Goal: Task Accomplishment & Management: Use online tool/utility

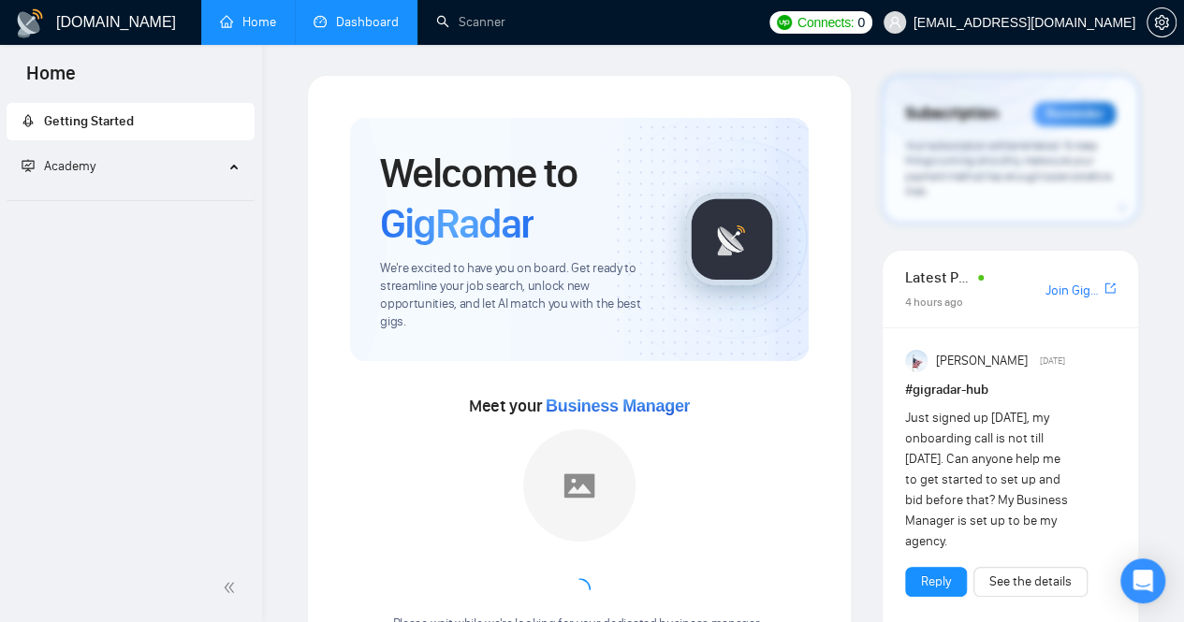
click at [358, 26] on link "Dashboard" at bounding box center [355, 22] width 85 height 16
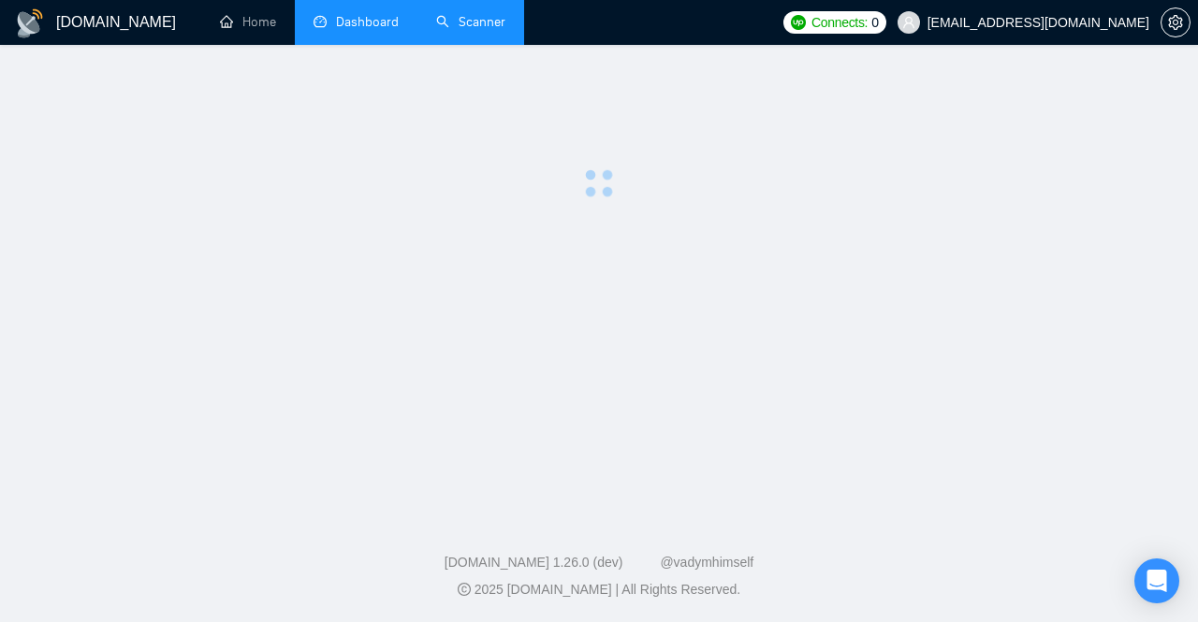
click at [458, 20] on link "Scanner" at bounding box center [470, 22] width 69 height 16
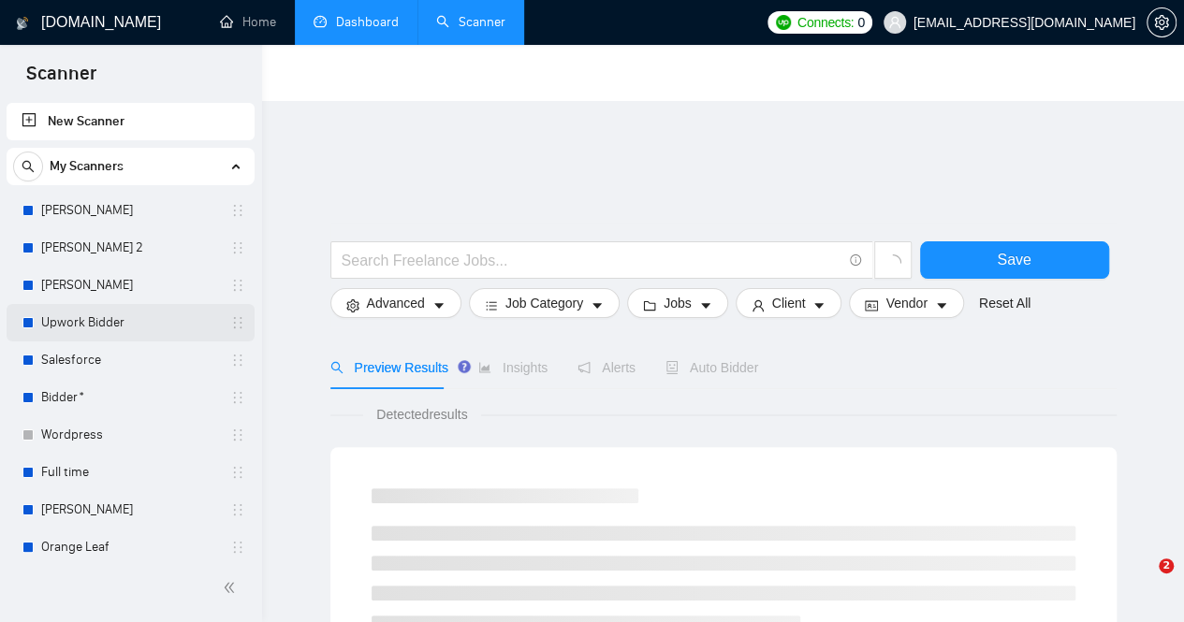
click at [86, 325] on link "Upwork Bidder" at bounding box center [130, 322] width 178 height 37
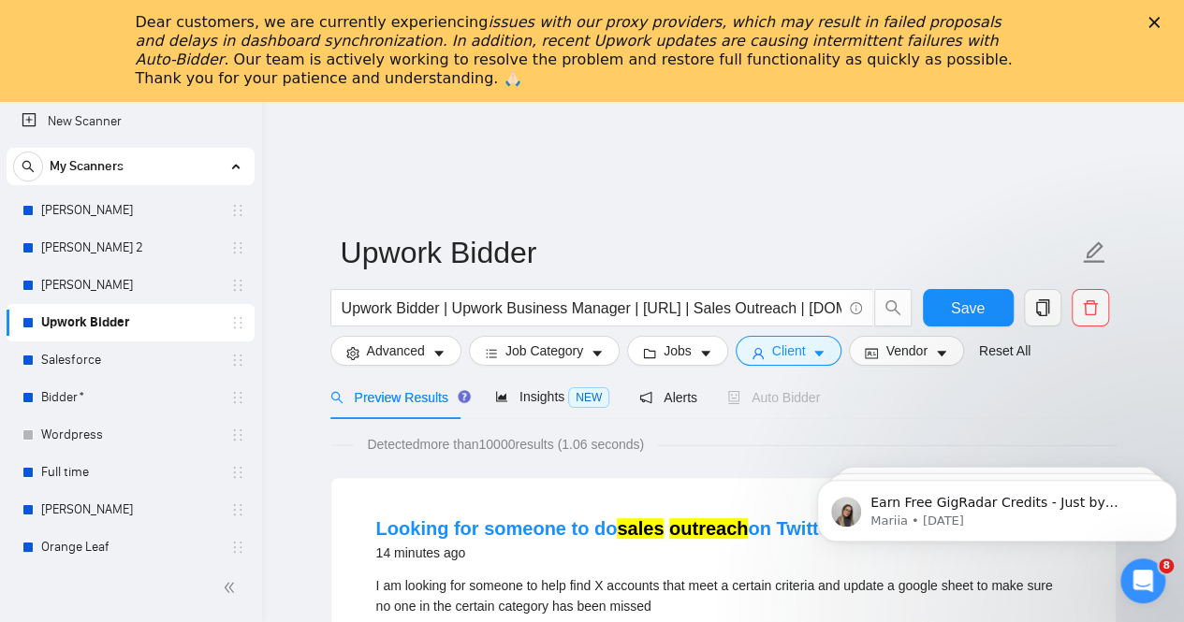
click at [1159, 23] on icon "Close" at bounding box center [1153, 22] width 11 height 11
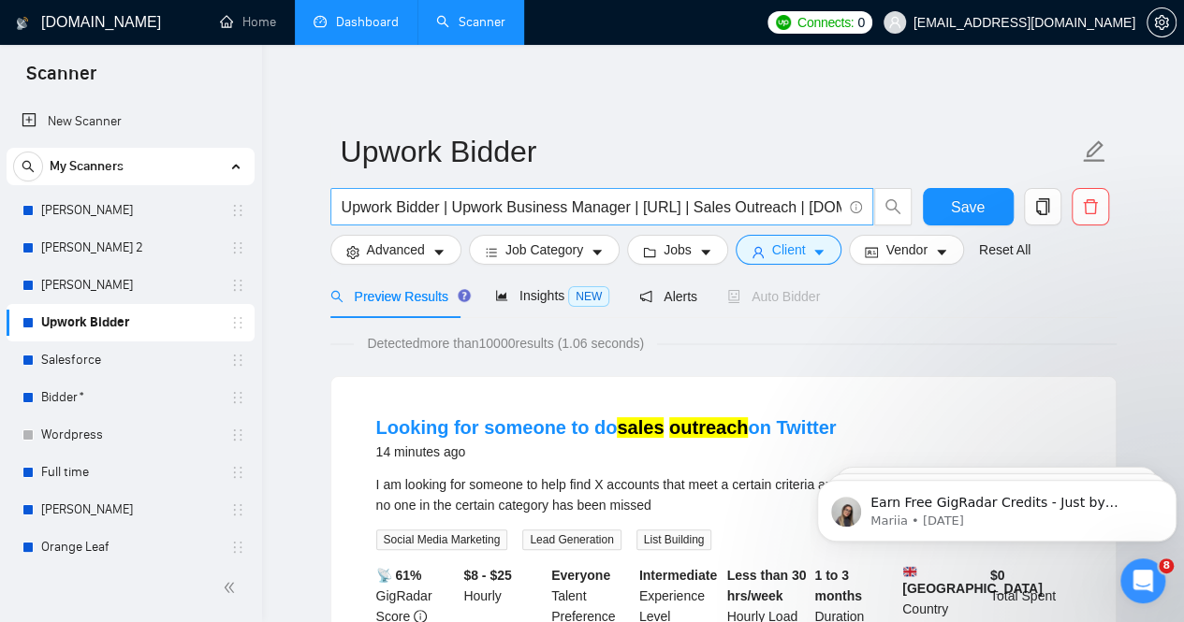
click at [699, 212] on input "Upwork Bidder | Upwork Business Manager | [URL] | Sales Outreach | [DOMAIN_NAME]" at bounding box center [592, 207] width 500 height 23
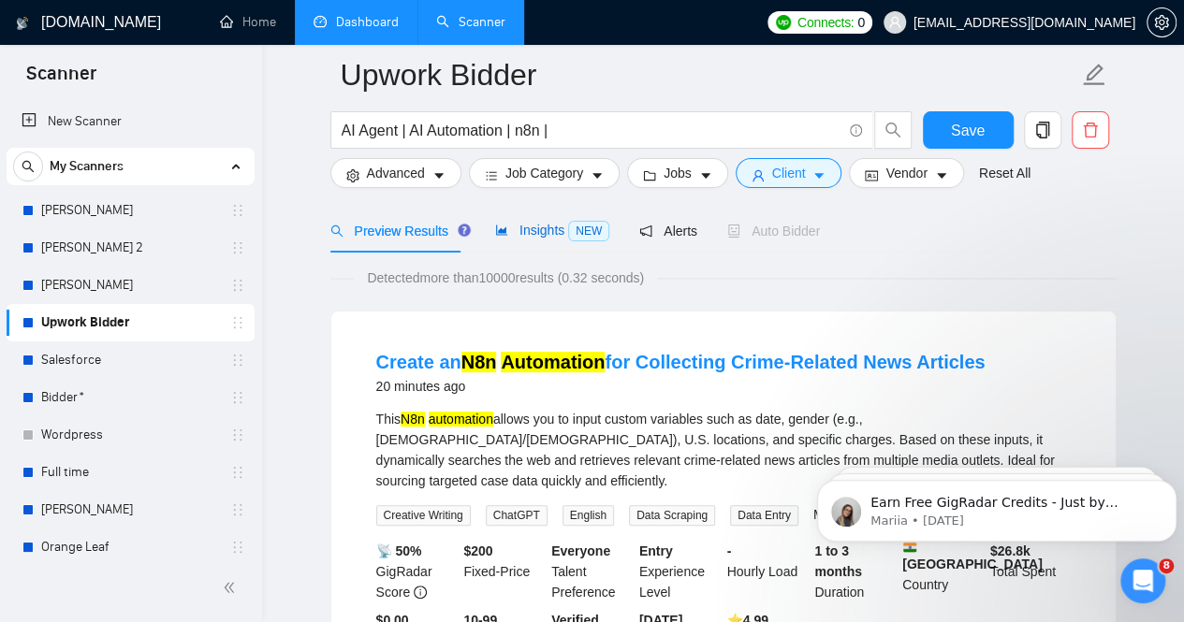
click at [536, 223] on span "Insights NEW" at bounding box center [552, 230] width 114 height 15
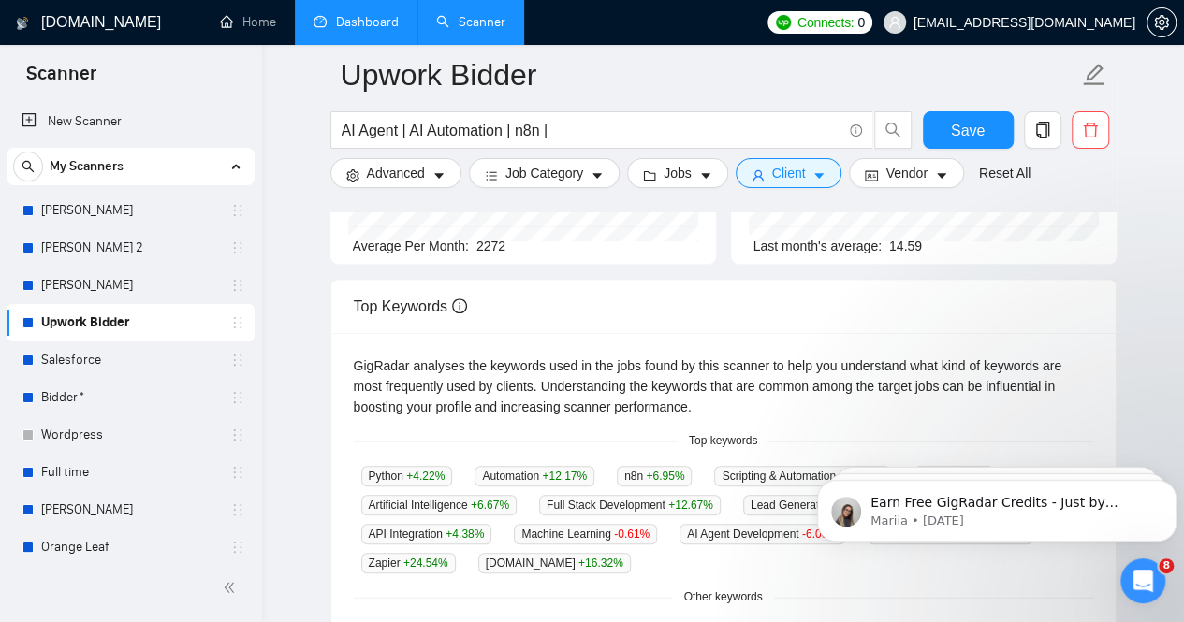
scroll to position [374, 0]
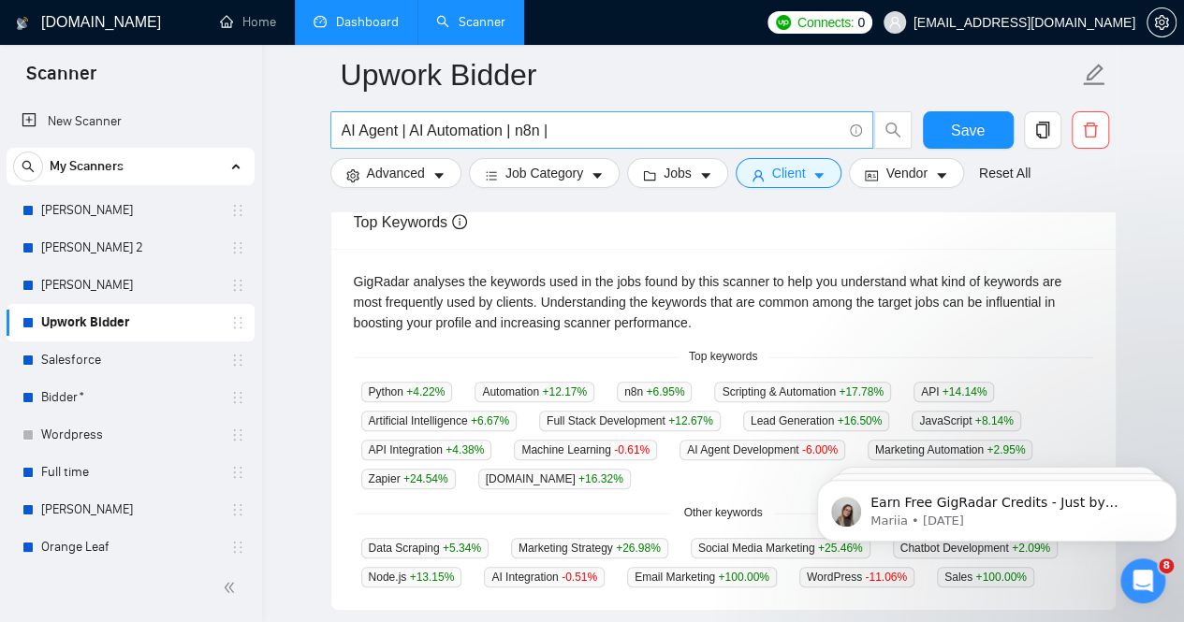
click at [588, 130] on input "AI Agent | AI Automation | n8n |" at bounding box center [592, 130] width 500 height 23
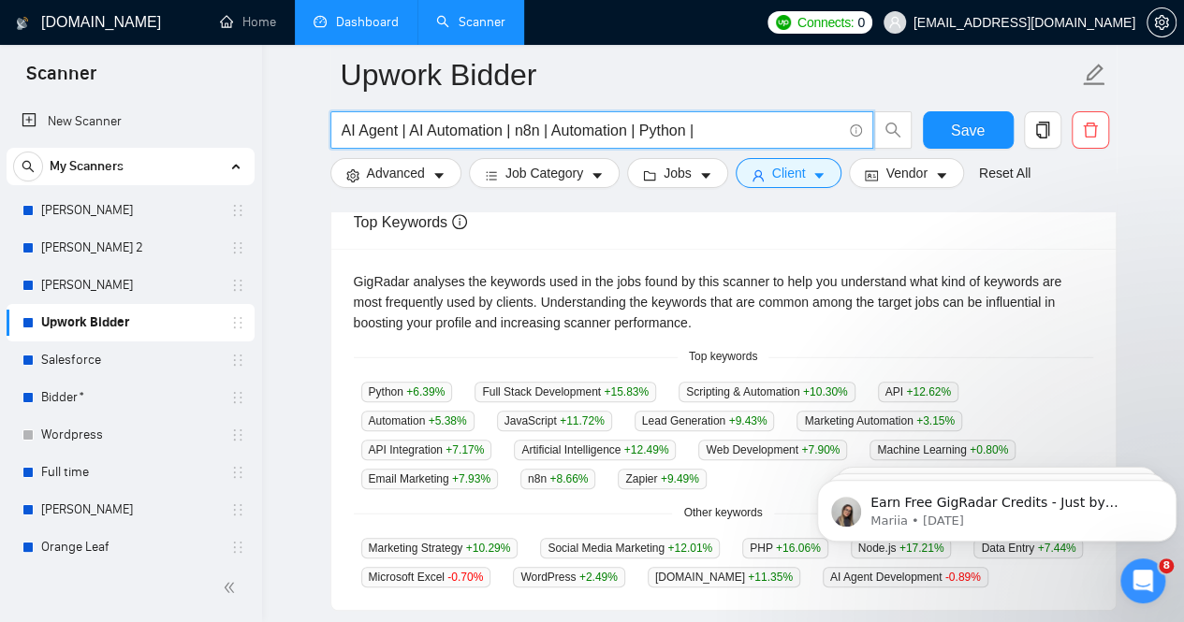
scroll to position [468, 0]
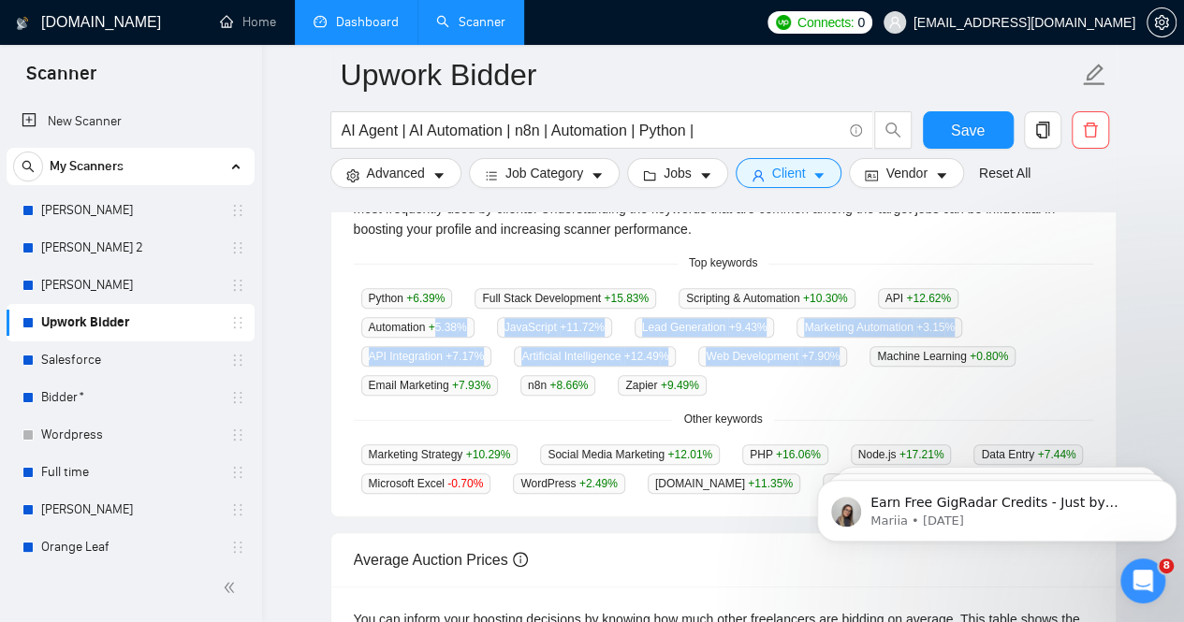
drag, startPoint x: 737, startPoint y: 368, endPoint x: 434, endPoint y: 312, distance: 308.3
click at [434, 312] on div "Python +6.39 % Full Stack Development +15.83 % Scripting & Automation +10.30 % …" at bounding box center [723, 341] width 739 height 109
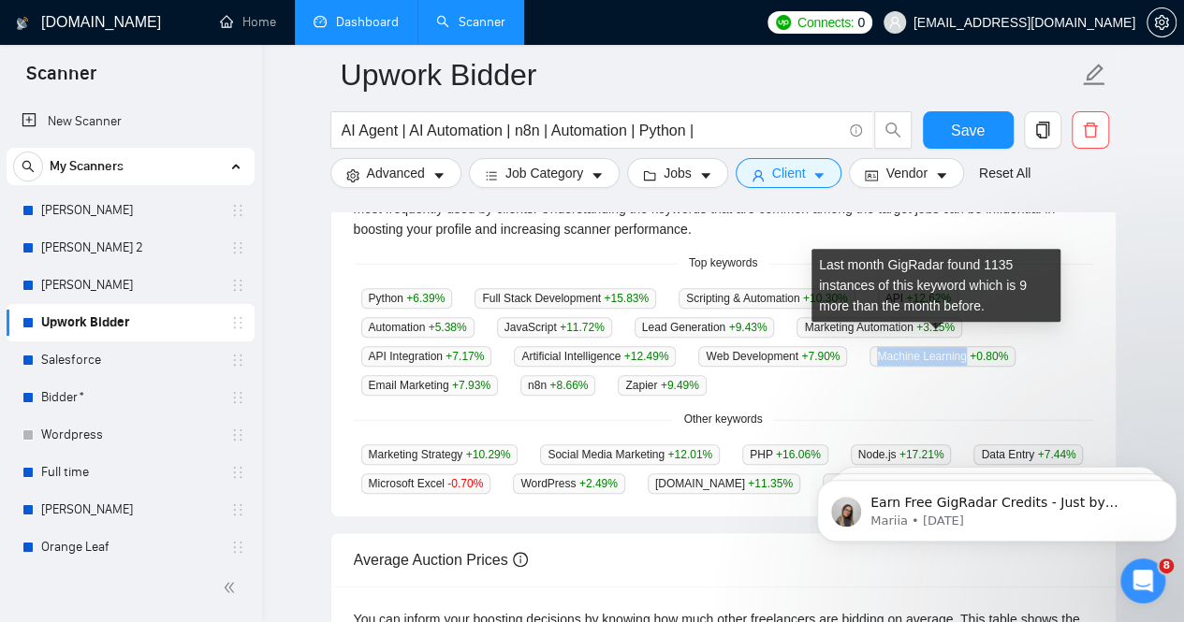
drag, startPoint x: 874, startPoint y: 340, endPoint x: 958, endPoint y: 338, distance: 84.2
click at [958, 346] on span "Machine Learning +0.80 %" at bounding box center [942, 356] width 146 height 21
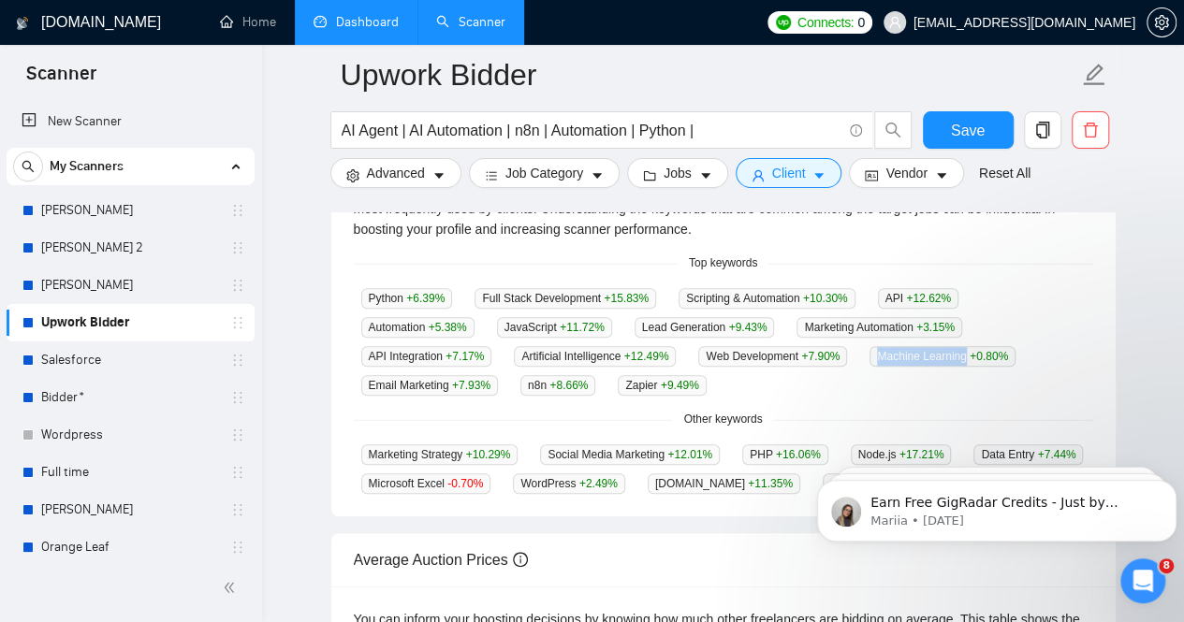
copy span "Machine Learning"
click at [748, 138] on input "AI Agent | AI Automation | n8n | Automation | Python |" at bounding box center [592, 130] width 500 height 23
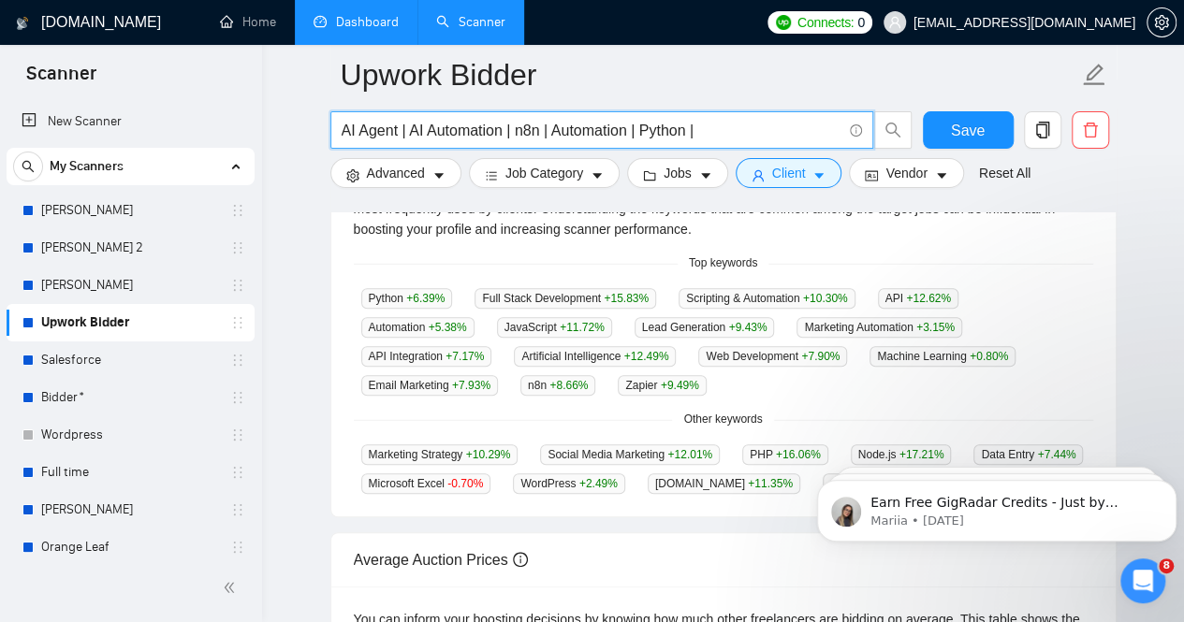
paste input "Machine Learning"
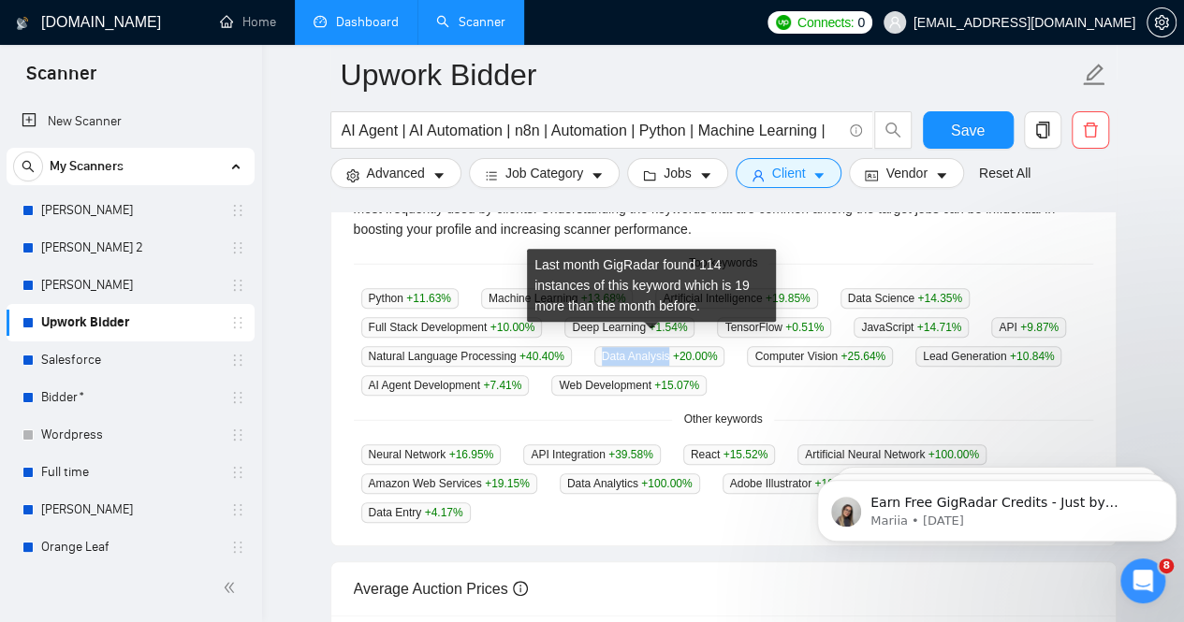
drag, startPoint x: 661, startPoint y: 341, endPoint x: 591, endPoint y: 341, distance: 69.2
click at [594, 346] on span "Data Analysis +20.00 %" at bounding box center [659, 356] width 131 height 21
copy span "Data Analysis"
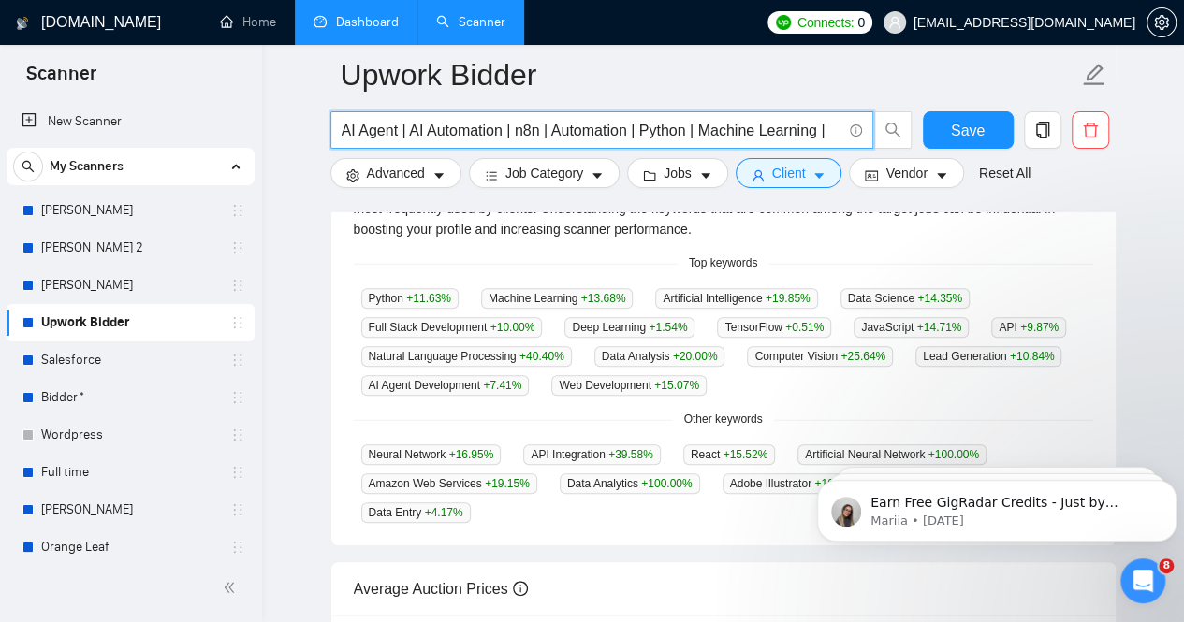
click at [833, 128] on input "AI Agent | AI Automation | n8n | Automation | Python | Machine Learning |" at bounding box center [592, 130] width 500 height 23
paste input "Data Analysis"
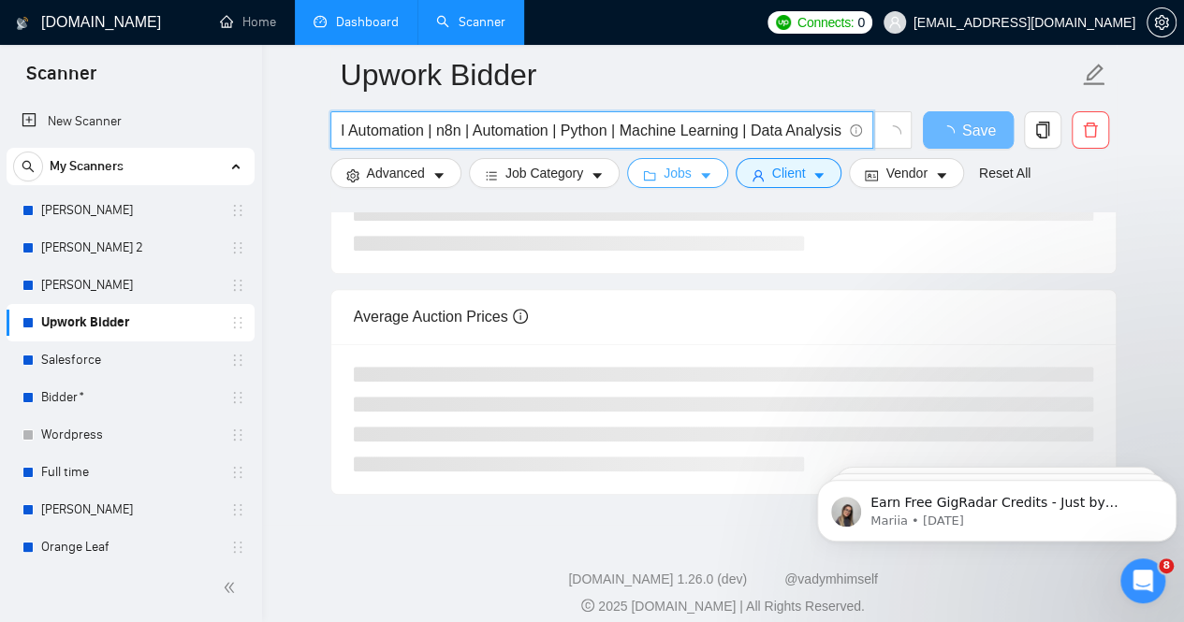
scroll to position [0, 0]
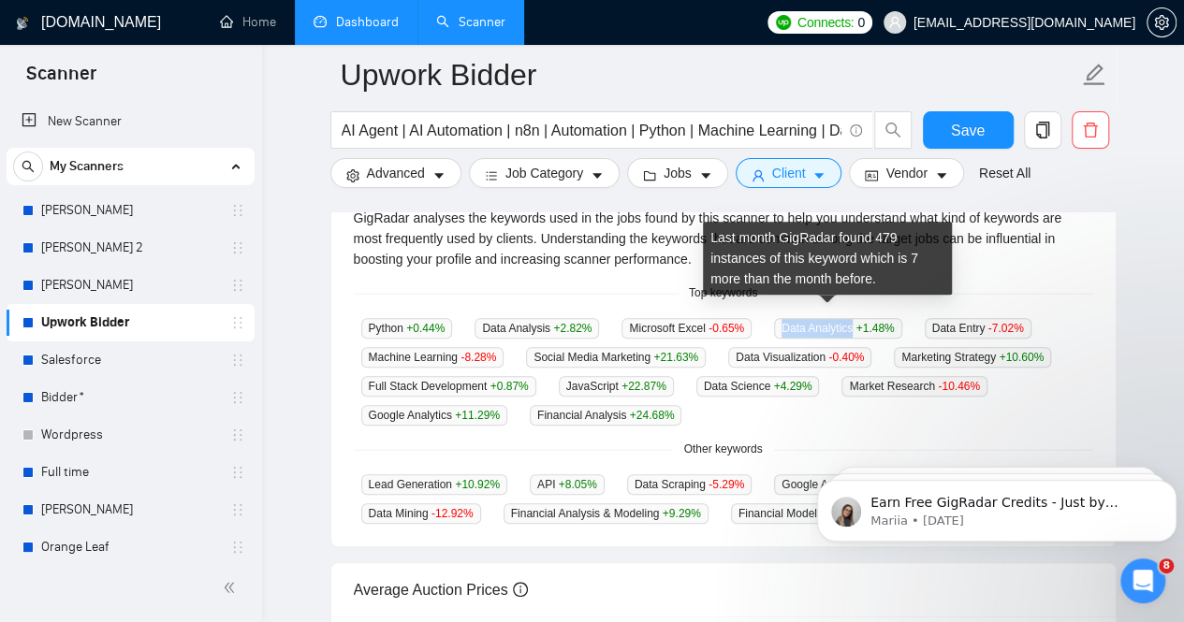
drag, startPoint x: 841, startPoint y: 312, endPoint x: 774, endPoint y: 313, distance: 67.4
click at [774, 318] on span "Data Analytics +1.48 %" at bounding box center [837, 328] width 127 height 21
copy span "Data Analytics"
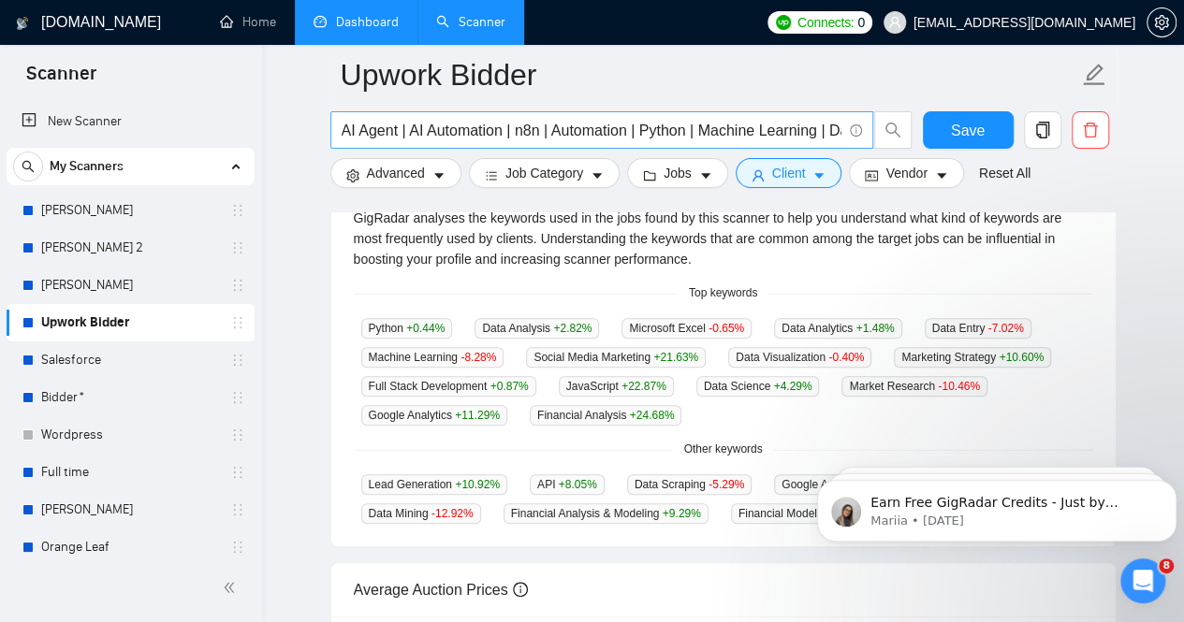
click at [758, 129] on input "AI Agent | AI Automation | n8n | Automation | Python | Machine Learning | Data …" at bounding box center [592, 130] width 500 height 23
paste input "Data Analytics"
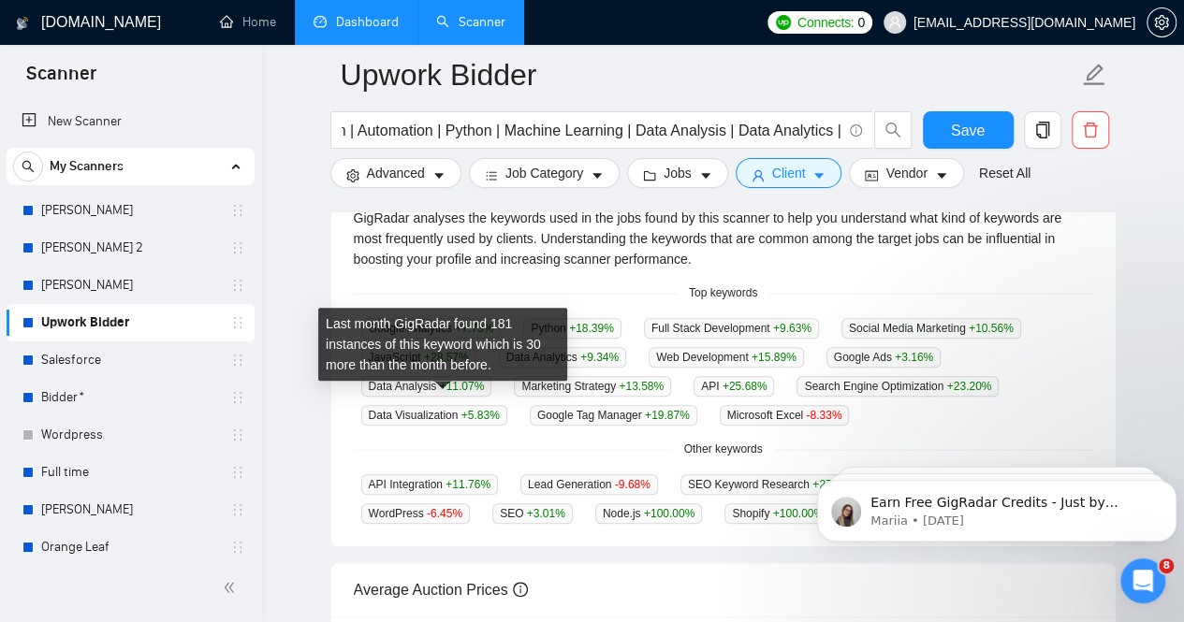
scroll to position [0, 0]
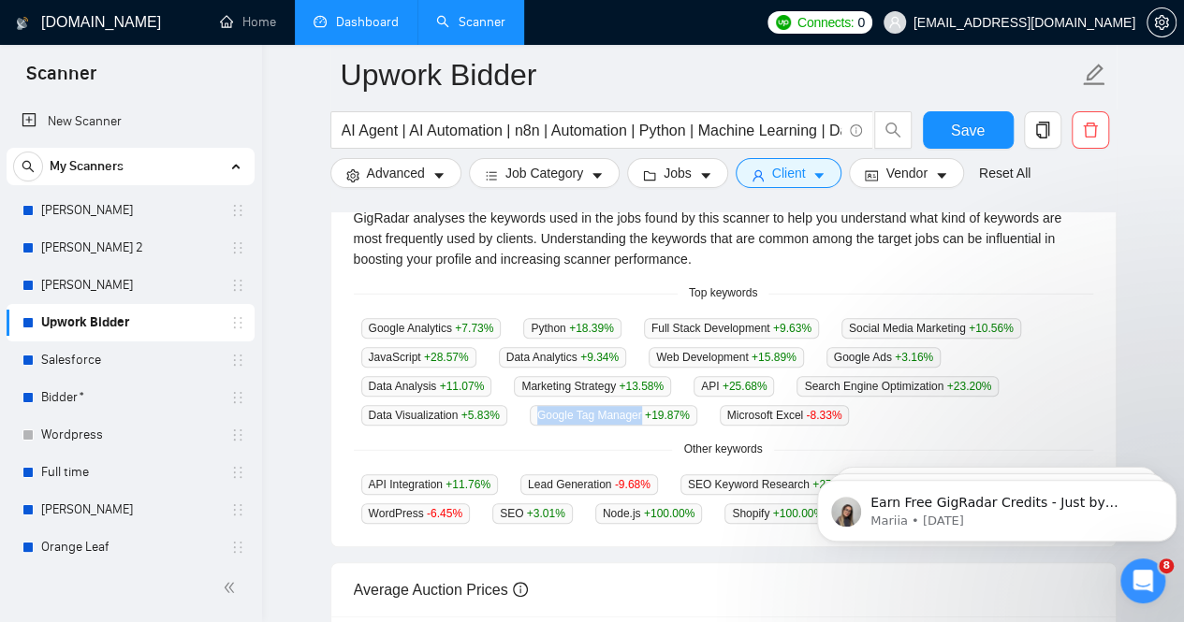
drag, startPoint x: 469, startPoint y: 401, endPoint x: 367, endPoint y: 388, distance: 102.8
click at [522, 404] on div "Google Tag Manager +19.87 %" at bounding box center [613, 415] width 182 height 22
copy span "Google Tag Manager"
click at [744, 132] on input "AI Agent | AI Automation | n8n | Automation | Python | Machine Learning | Data …" at bounding box center [592, 130] width 500 height 23
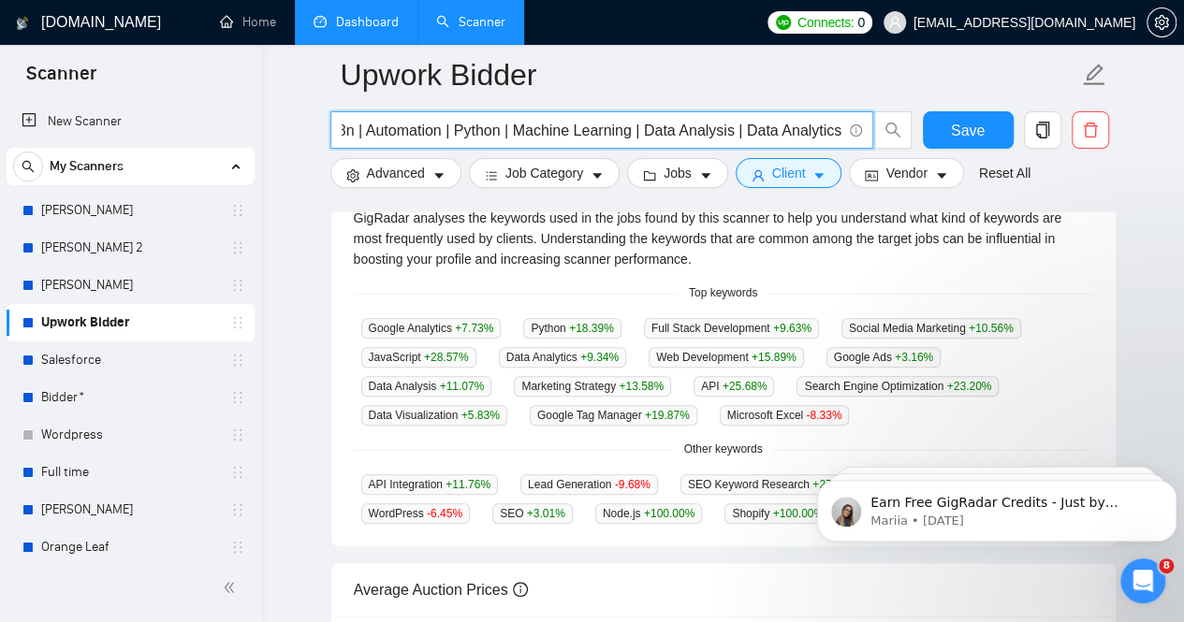
scroll to position [0, 196]
paste input "Google Tag Manager"
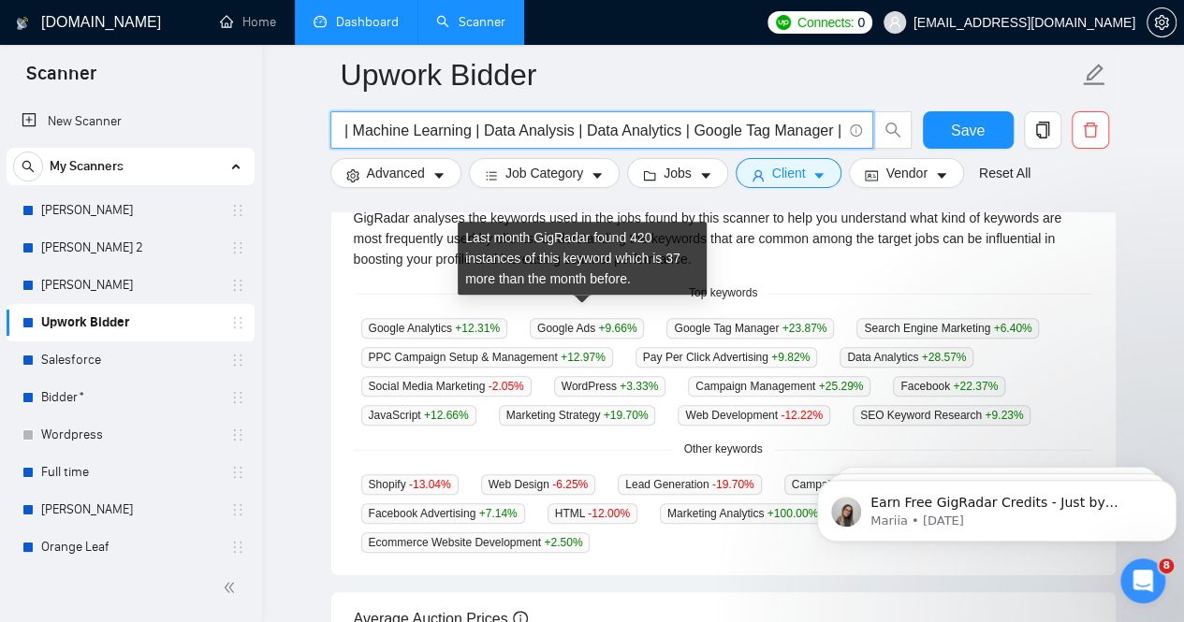
scroll to position [0, 0]
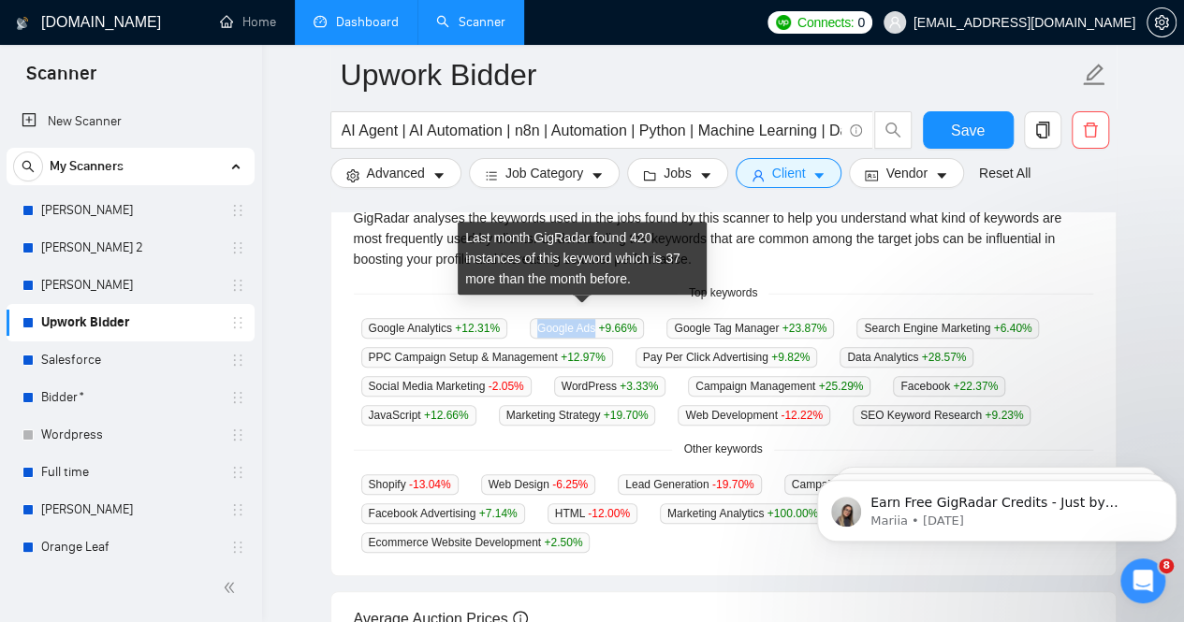
drag, startPoint x: 536, startPoint y: 312, endPoint x: 589, endPoint y: 313, distance: 53.4
click at [589, 318] on span "Google Ads +9.66 %" at bounding box center [587, 328] width 114 height 21
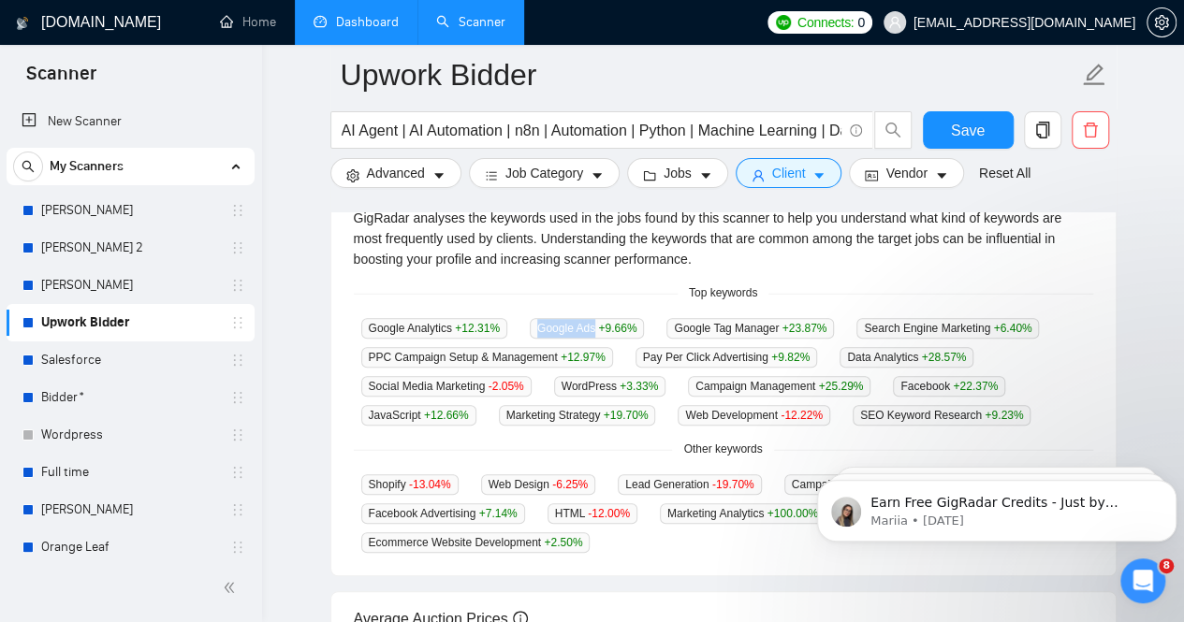
copy span "Google Ads"
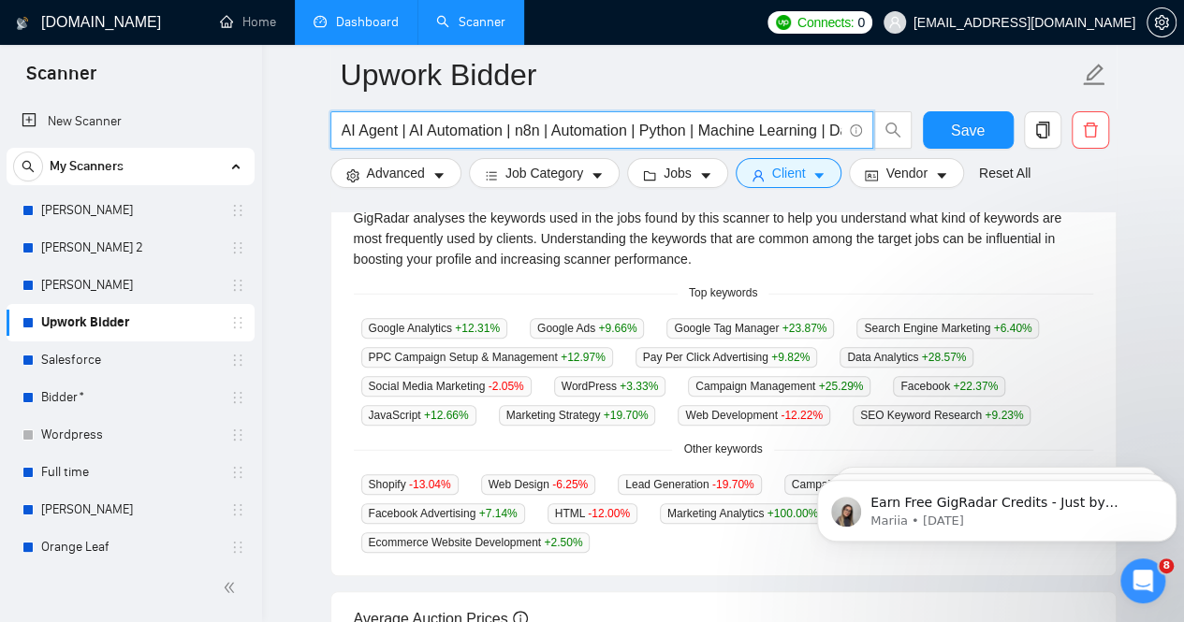
click at [776, 134] on input "AI Agent | AI Automation | n8n | Automation | Python | Machine Learning | Data …" at bounding box center [592, 130] width 500 height 23
paste input "Google Ads"
click at [960, 129] on span "Save" at bounding box center [968, 130] width 34 height 23
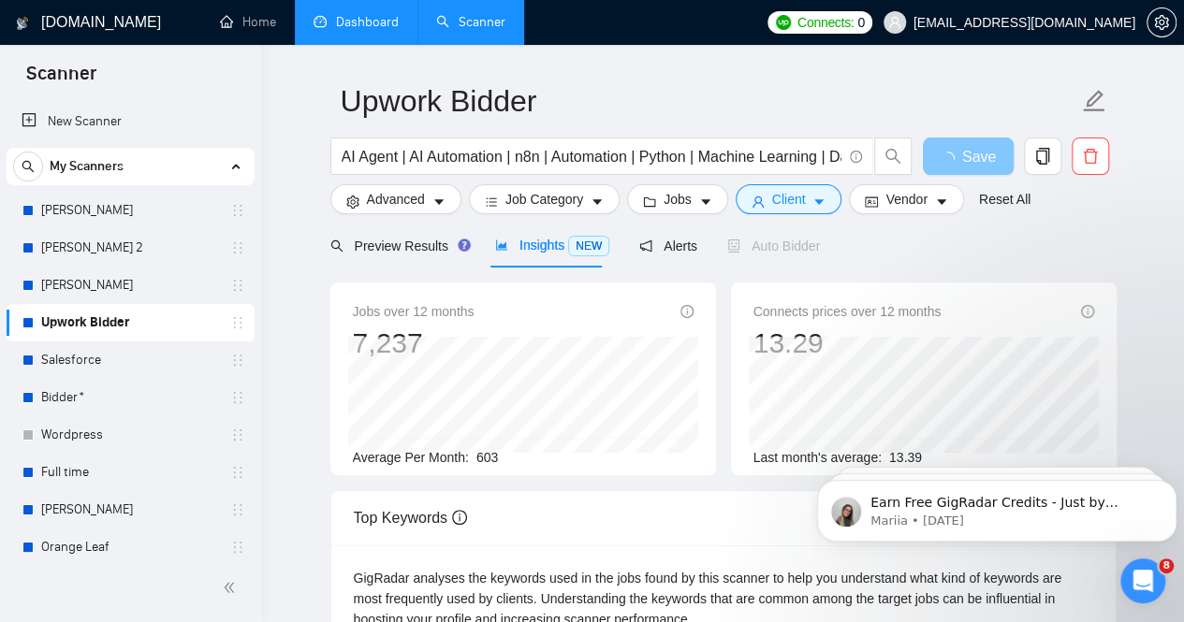
scroll to position [0, 0]
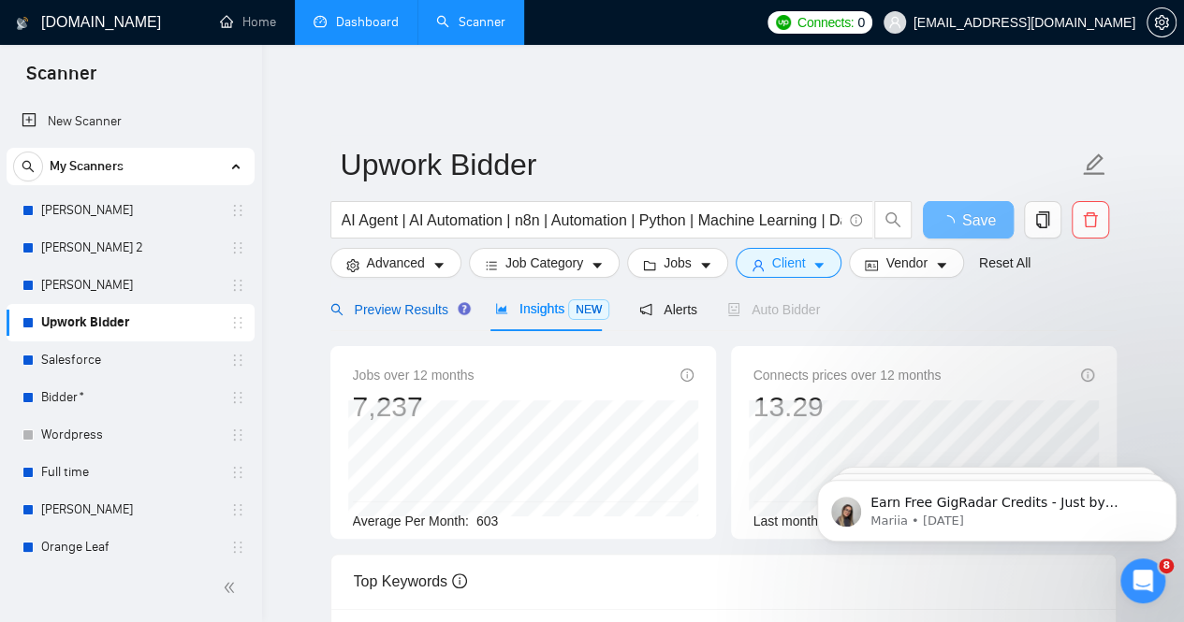
click at [406, 302] on span "Preview Results" at bounding box center [397, 309] width 135 height 15
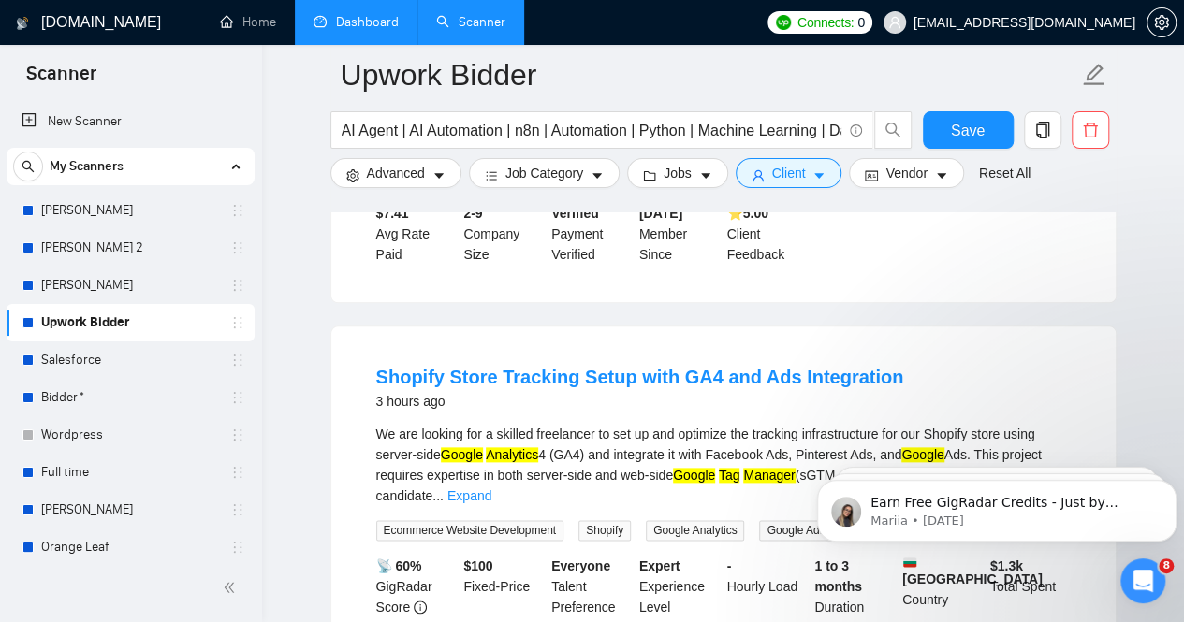
scroll to position [749, 0]
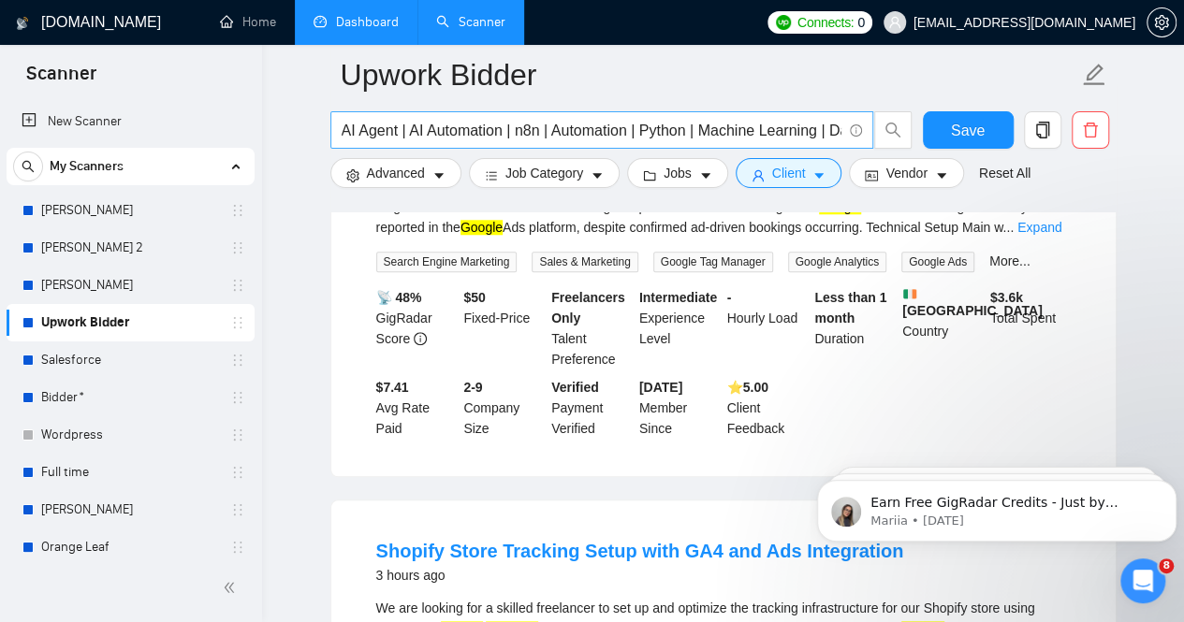
click at [344, 126] on input "AI Agent | AI Automation | n8n | Automation | Python | Machine Learning | Data …" at bounding box center [592, 130] width 500 height 23
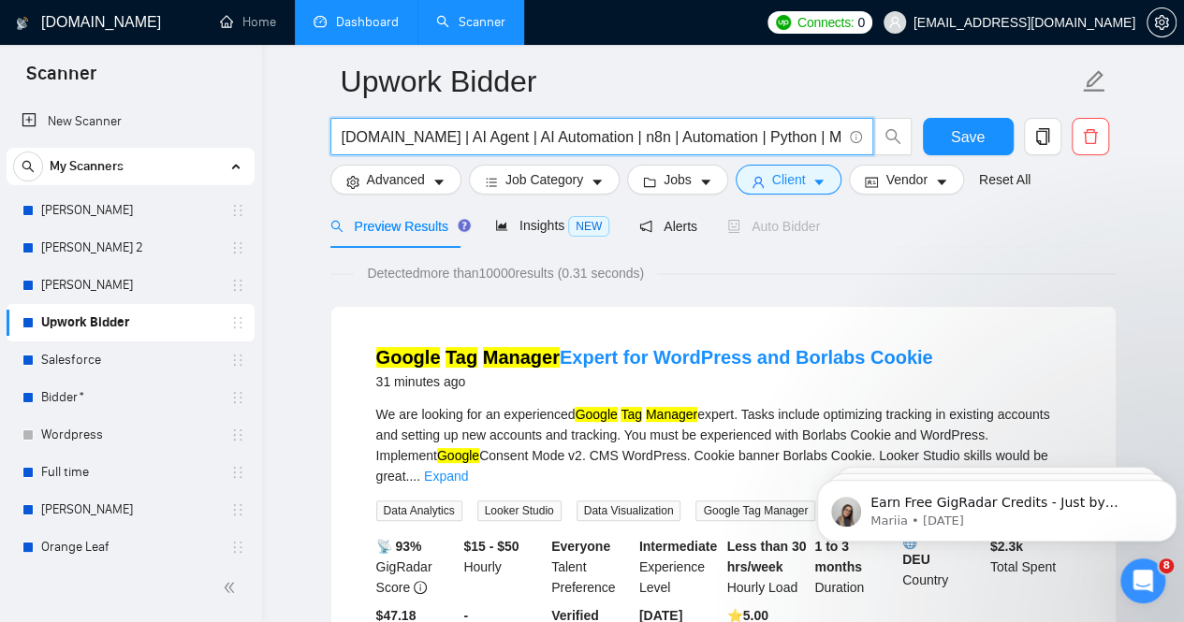
scroll to position [0, 0]
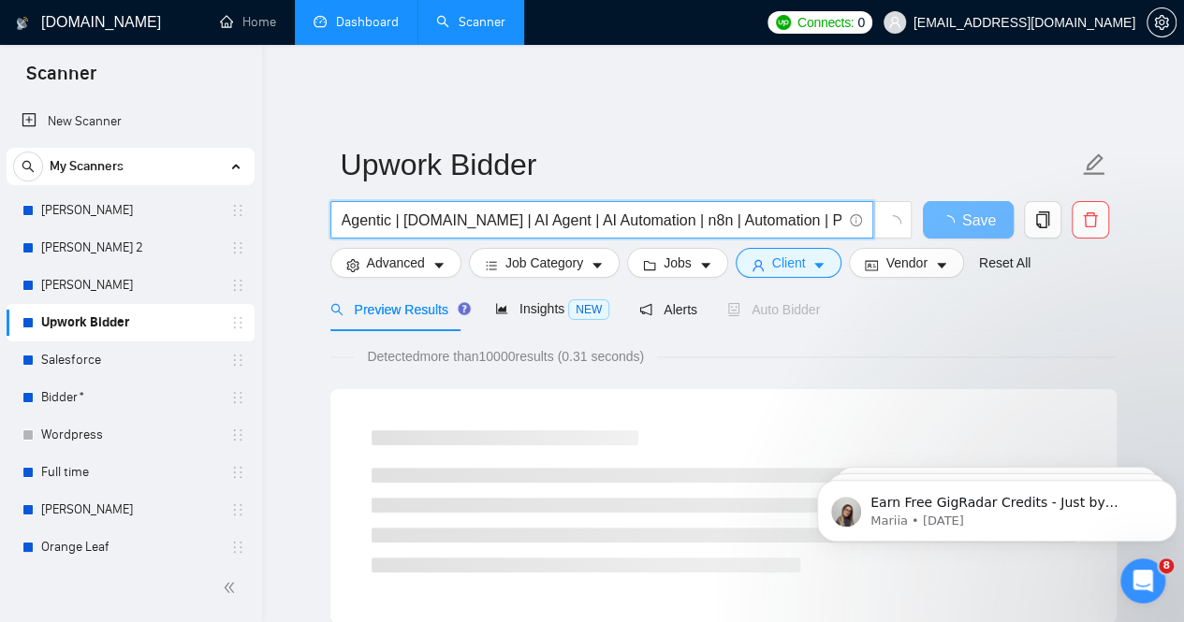
type input "Agentic | [DOMAIN_NAME] | AI Agent | AI Automation | n8n | Automation | Python …"
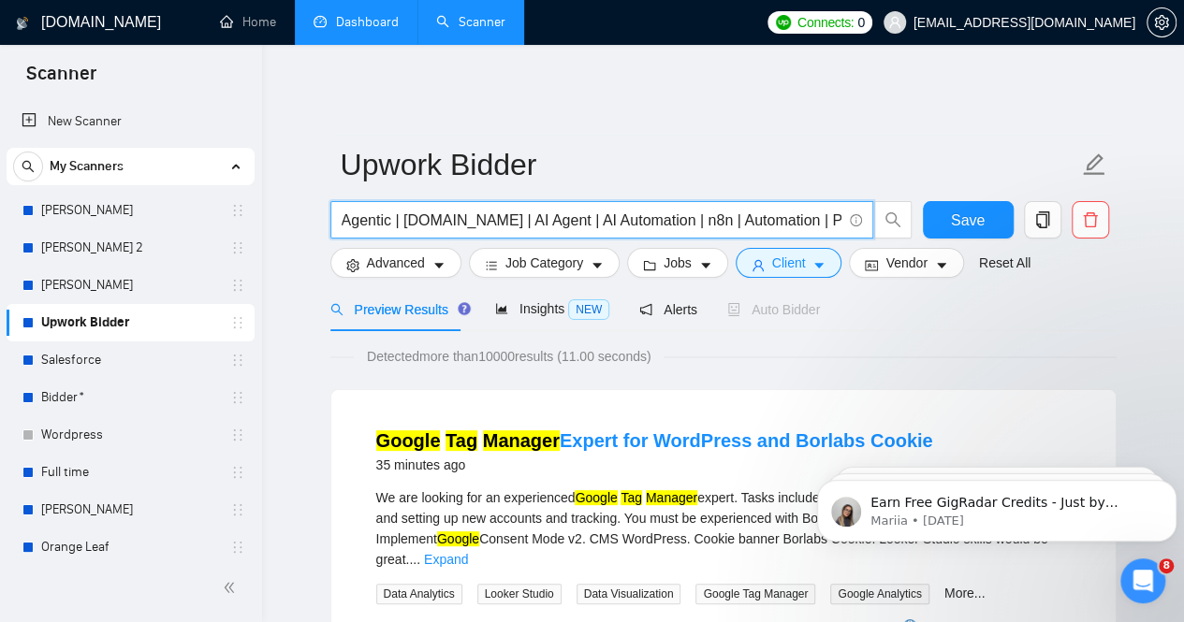
drag, startPoint x: 979, startPoint y: 345, endPoint x: 977, endPoint y: 286, distance: 59.0
click at [979, 346] on div "Detected more than 10000 results (11.00 seconds)" at bounding box center [723, 356] width 786 height 21
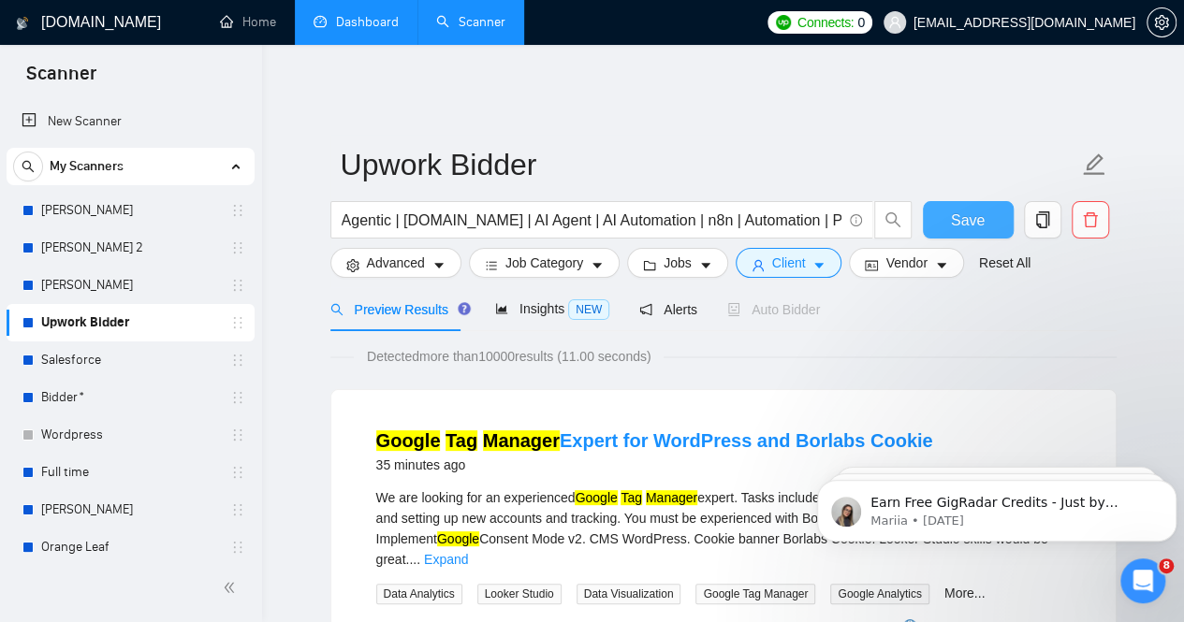
click at [966, 209] on span "Save" at bounding box center [968, 220] width 34 height 23
click at [951, 389] on div "Google Tag Manager Expert for WordPress and Borlabs Cookie 35 minutes ago We ar…" at bounding box center [723, 589] width 786 height 400
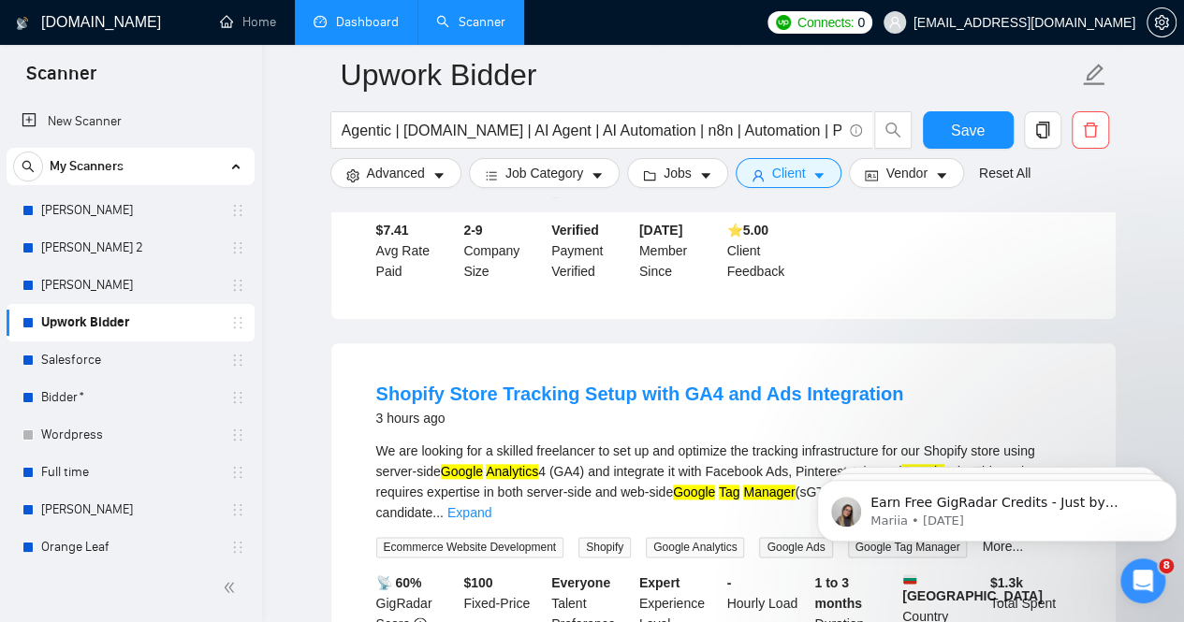
scroll to position [936, 0]
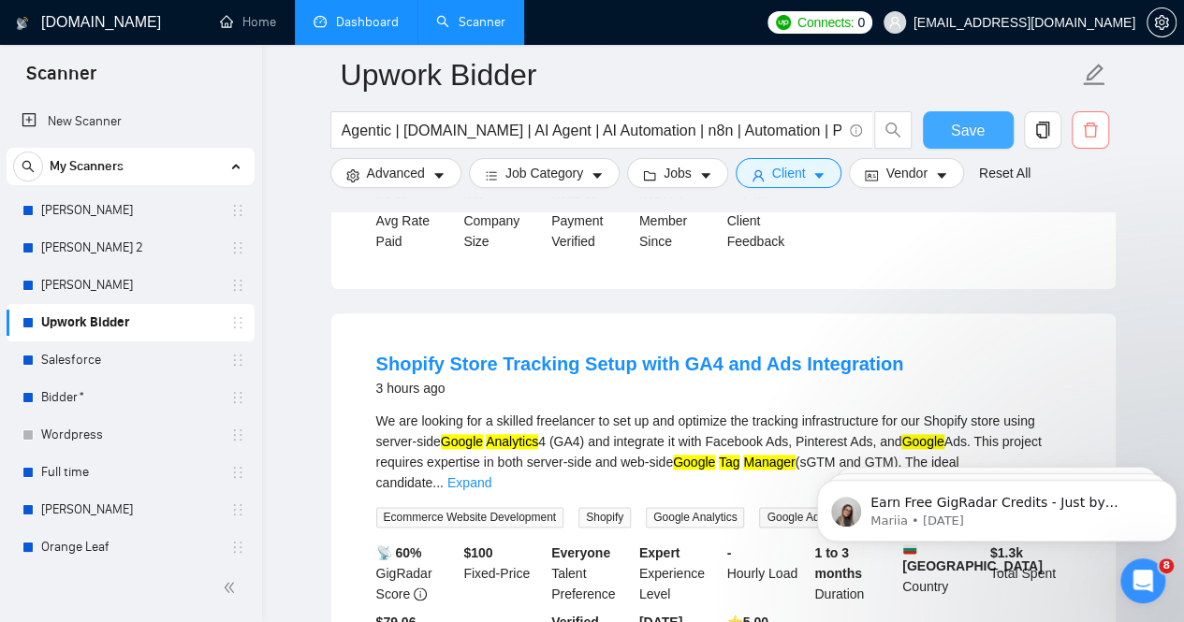
drag, startPoint x: 968, startPoint y: 122, endPoint x: 1104, endPoint y: 119, distance: 135.7
click at [968, 121] on span "Save" at bounding box center [968, 130] width 34 height 23
click at [385, 133] on input "Agentic | [DOMAIN_NAME] | AI Agent | AI Automation | n8n | Automation | Python …" at bounding box center [592, 130] width 500 height 23
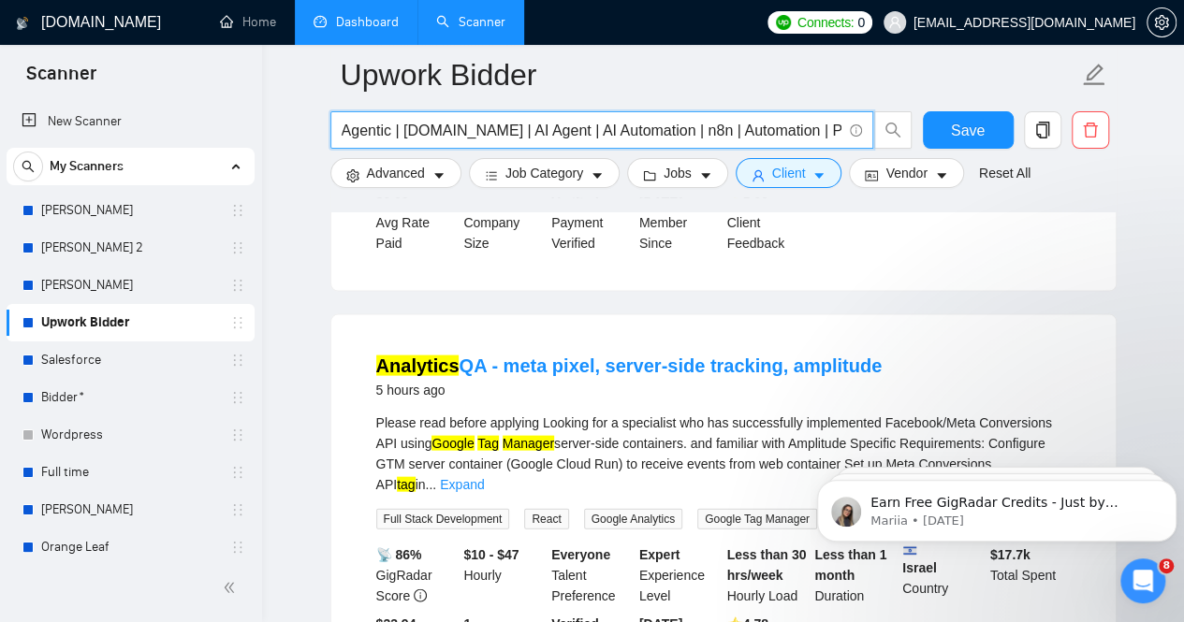
scroll to position [1403, 0]
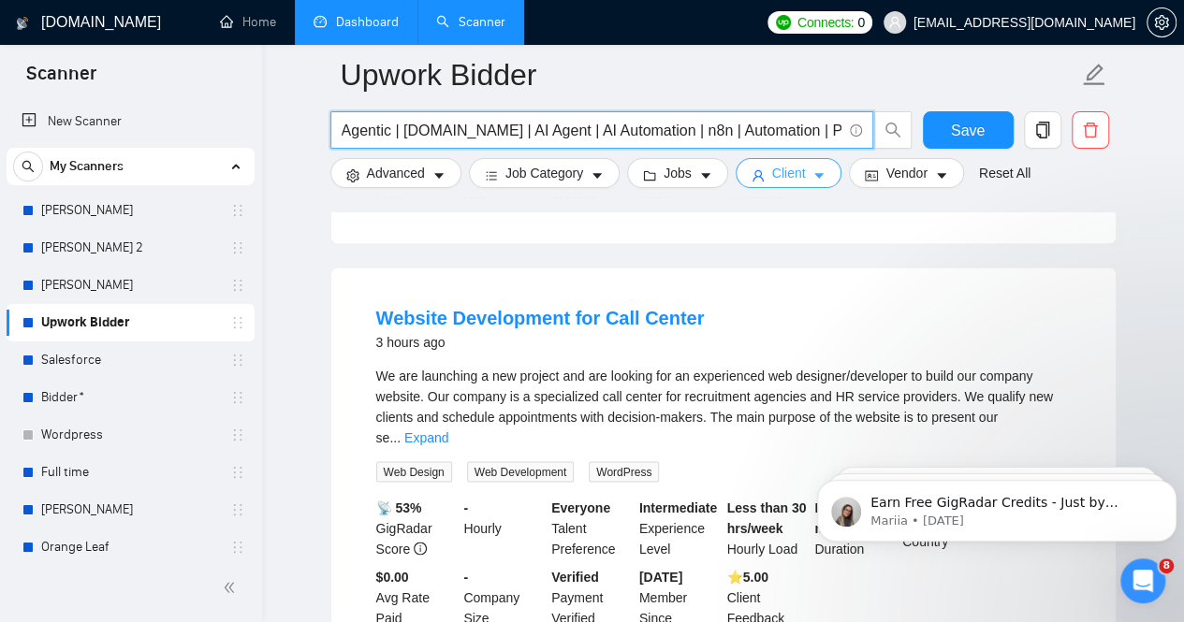
click at [771, 158] on button "Client" at bounding box center [788, 173] width 107 height 30
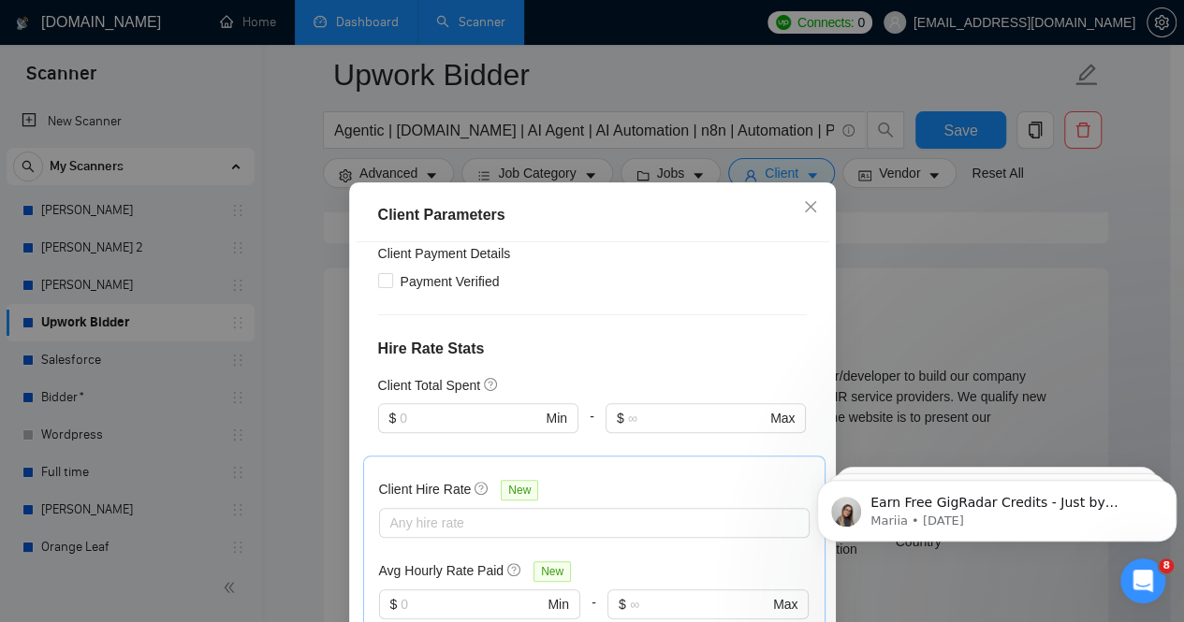
scroll to position [728, 0]
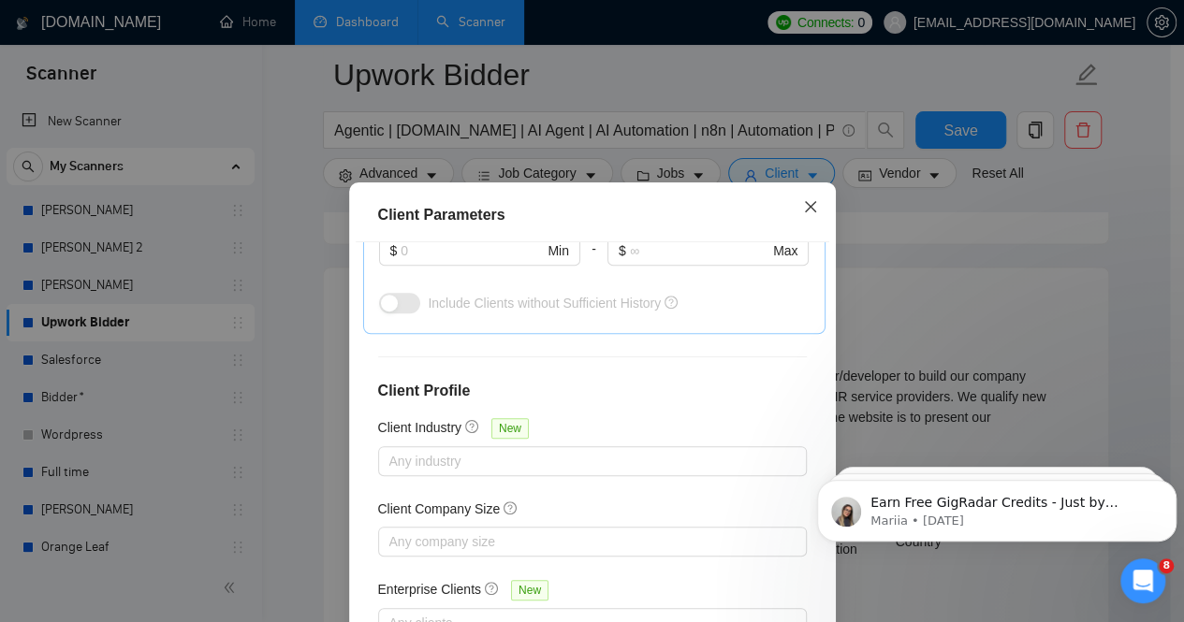
click at [804, 205] on icon "close" at bounding box center [809, 206] width 11 height 11
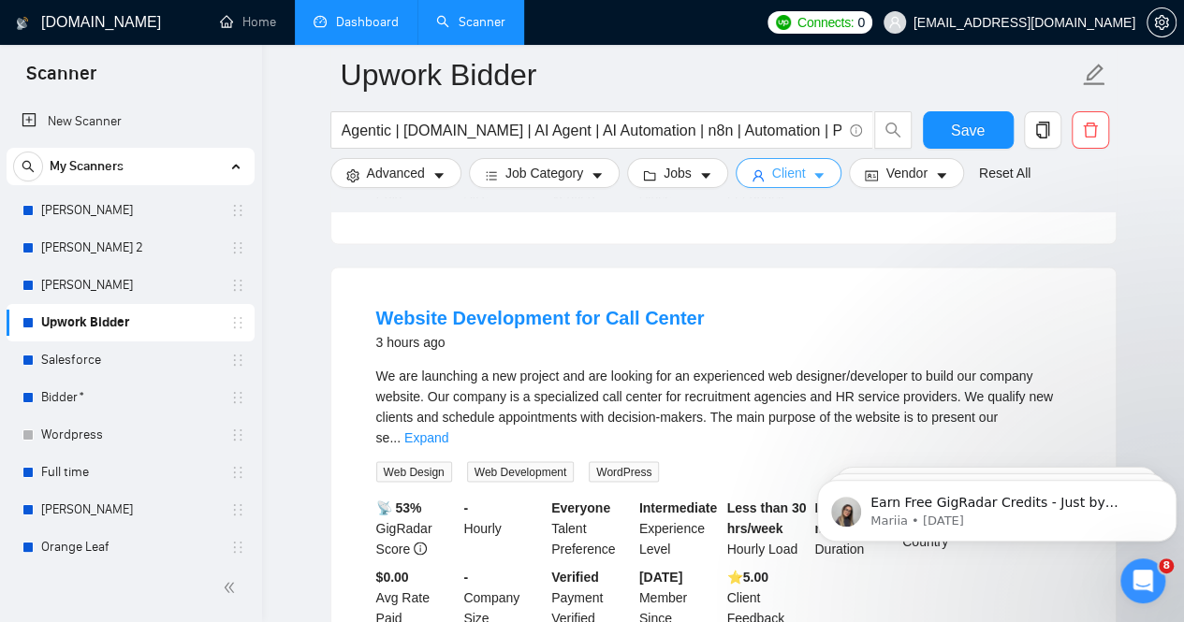
click at [816, 171] on icon "caret-down" at bounding box center [818, 175] width 13 height 13
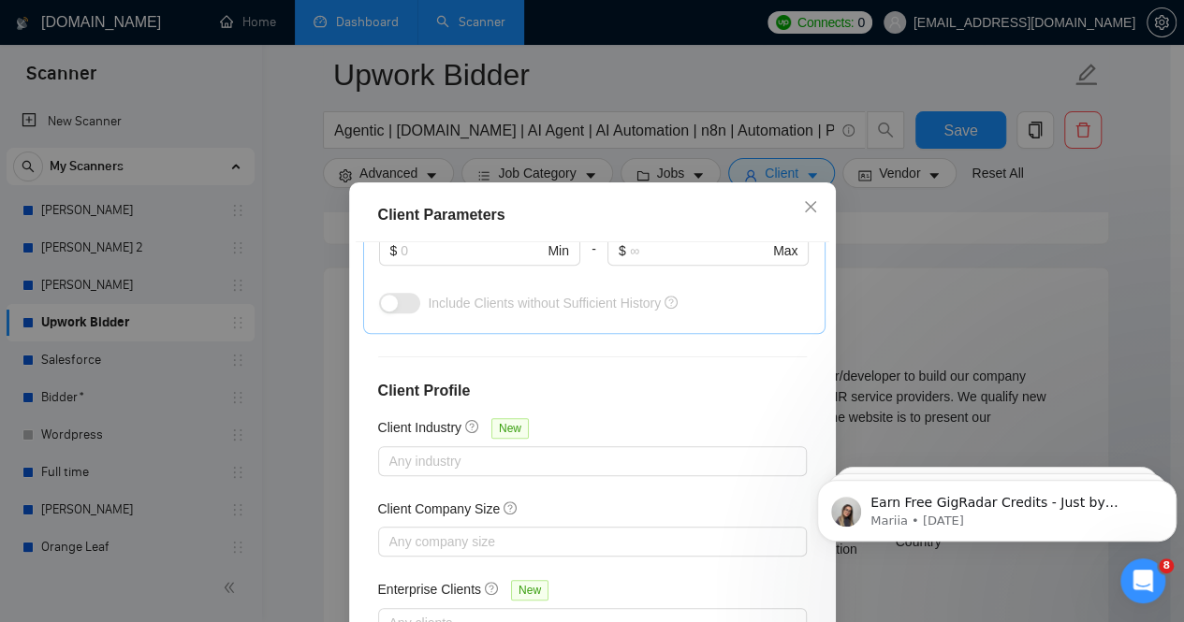
scroll to position [260, 0]
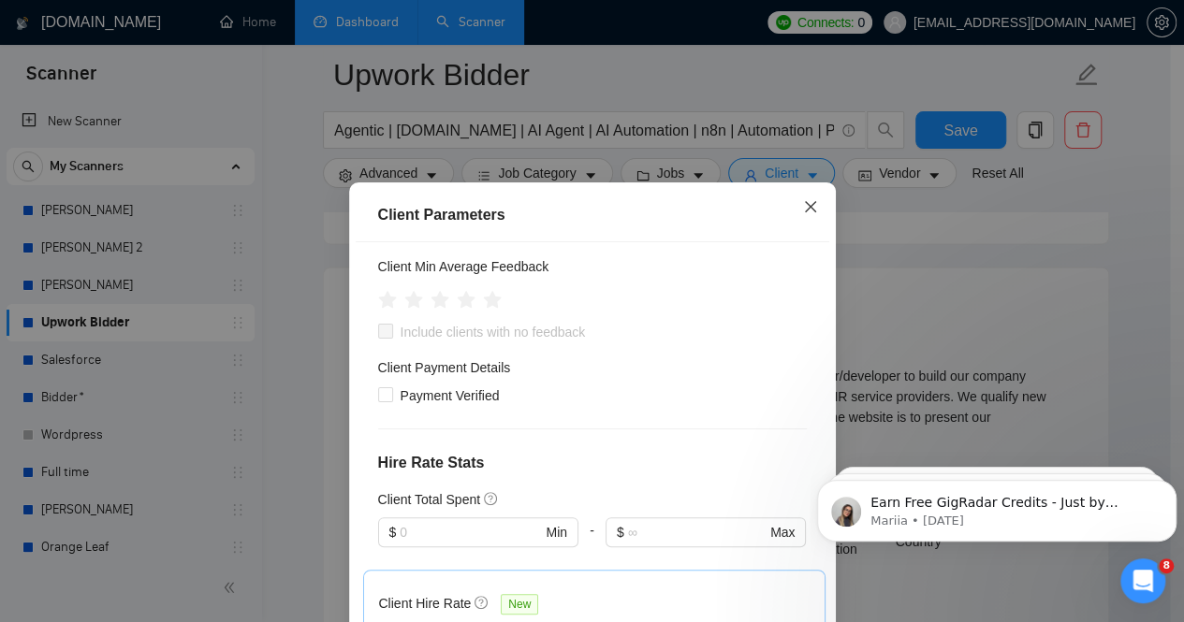
click at [804, 207] on icon "close" at bounding box center [809, 206] width 11 height 11
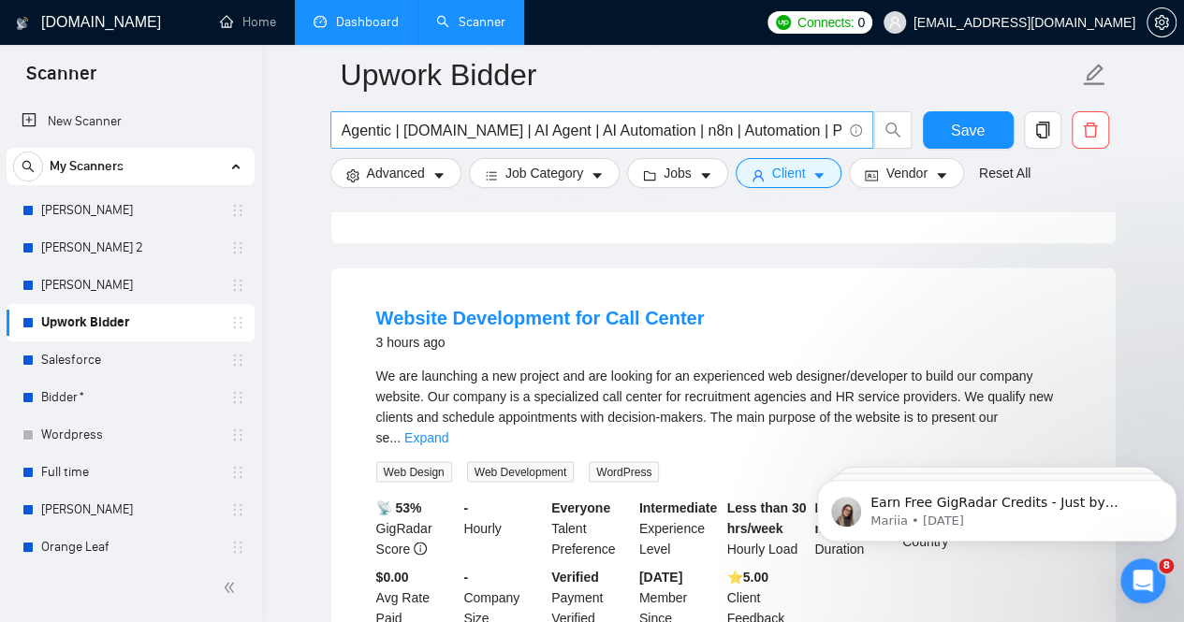
click at [584, 135] on input "Agentic | [DOMAIN_NAME] | AI Agent | AI Automation | n8n | Automation | Python …" at bounding box center [592, 130] width 500 height 23
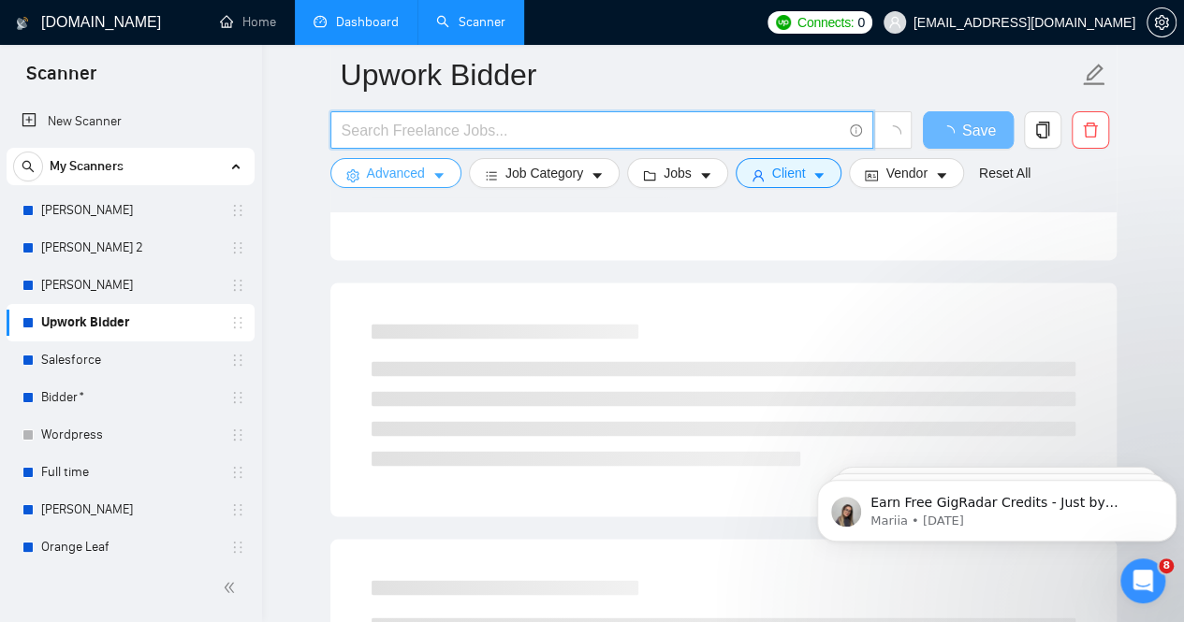
click at [408, 175] on span "Advanced" at bounding box center [396, 173] width 58 height 21
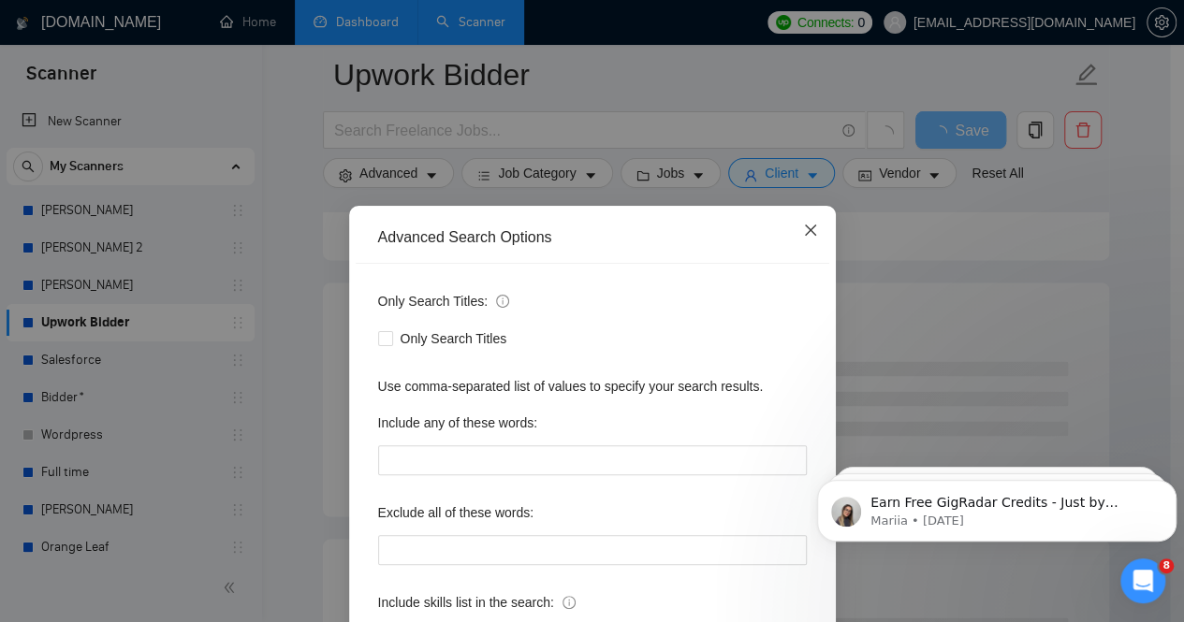
click at [804, 229] on icon "close" at bounding box center [809, 230] width 11 height 11
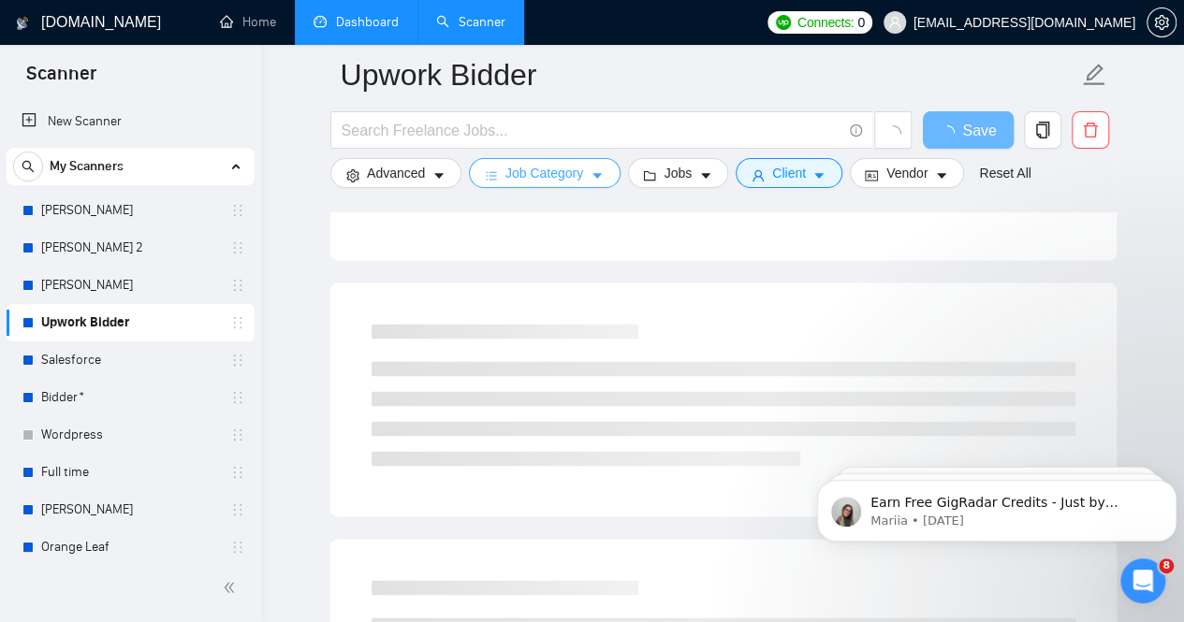
click at [552, 170] on span "Job Category" at bounding box center [544, 173] width 78 height 21
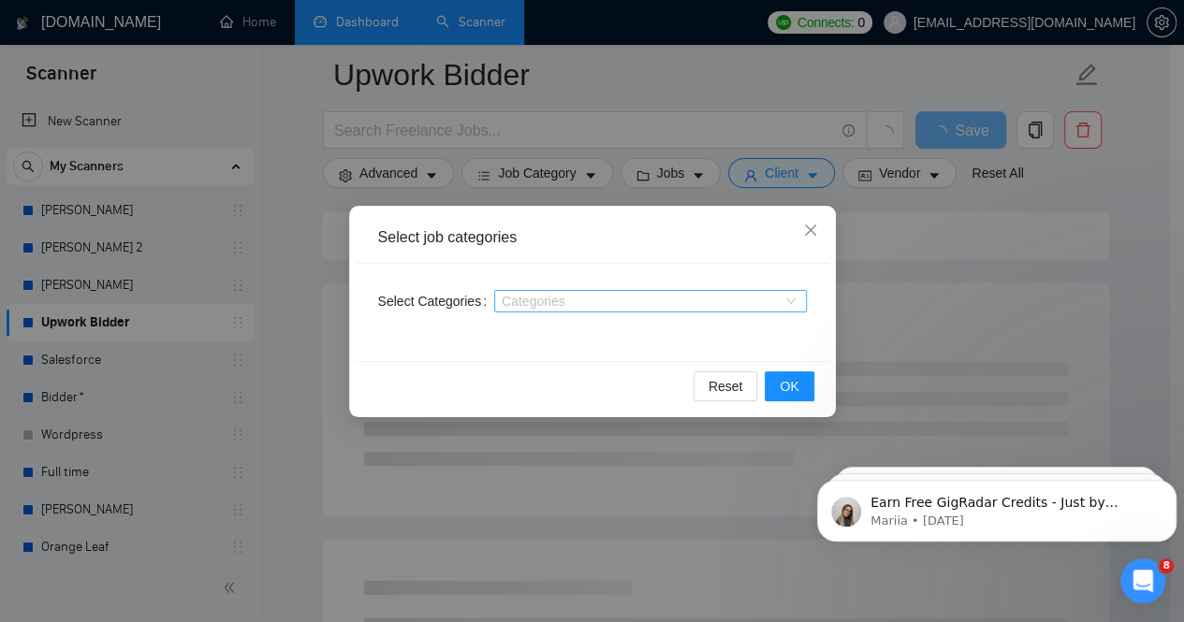
click at [581, 298] on div at bounding box center [641, 301] width 284 height 15
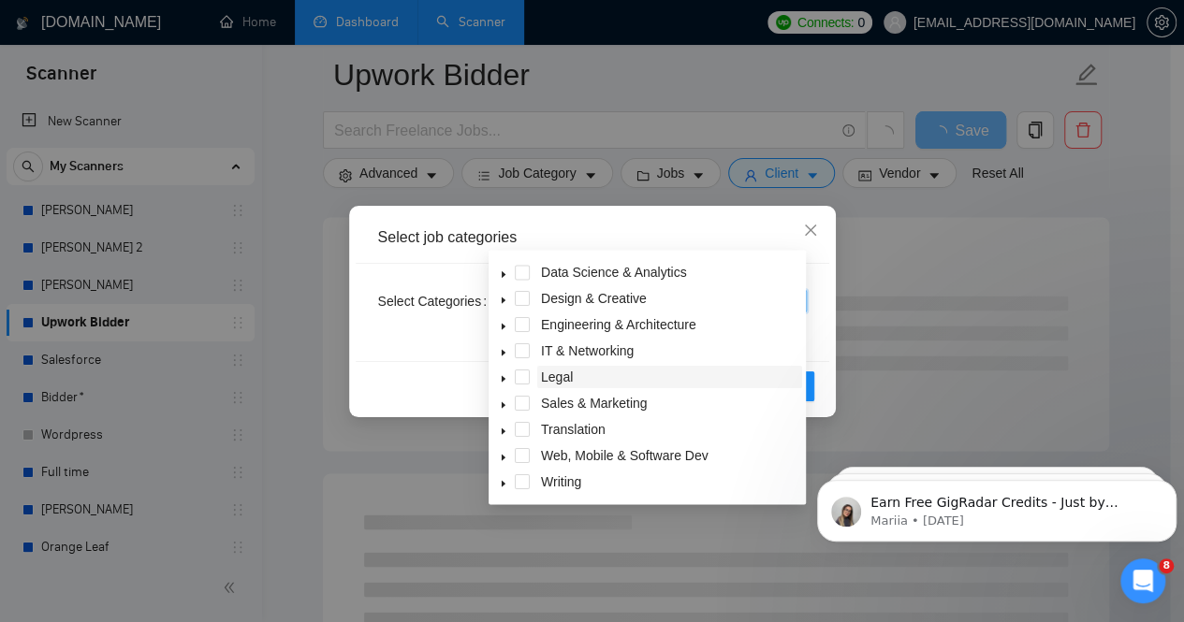
scroll to position [1497, 0]
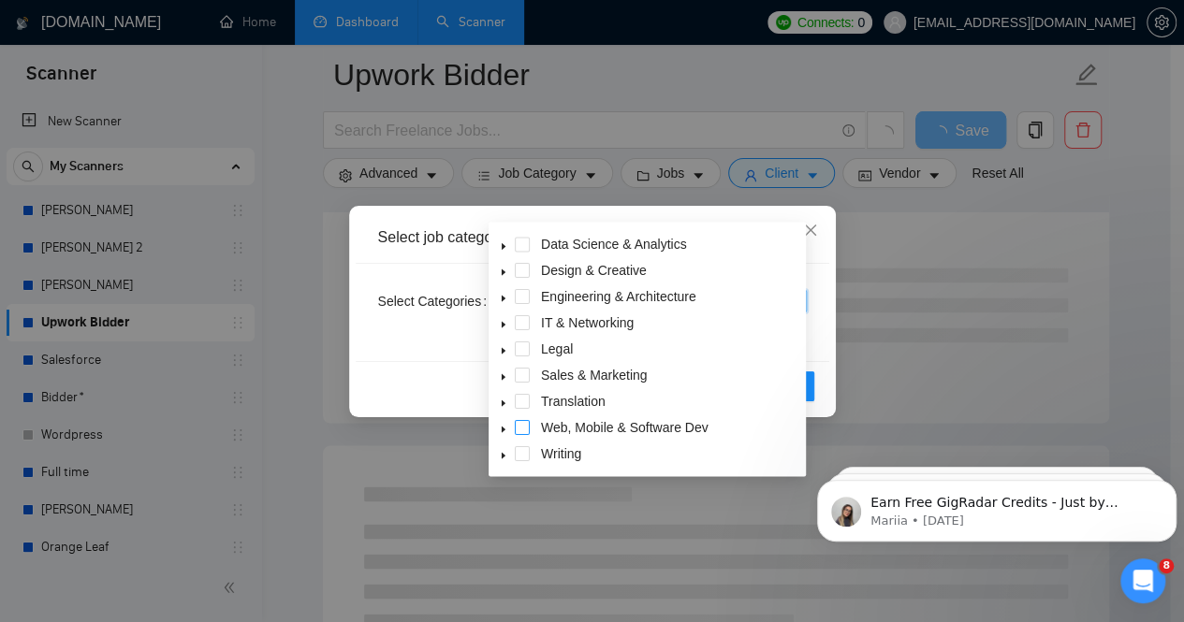
click at [519, 429] on span at bounding box center [522, 427] width 15 height 15
click at [522, 373] on span at bounding box center [522, 375] width 15 height 15
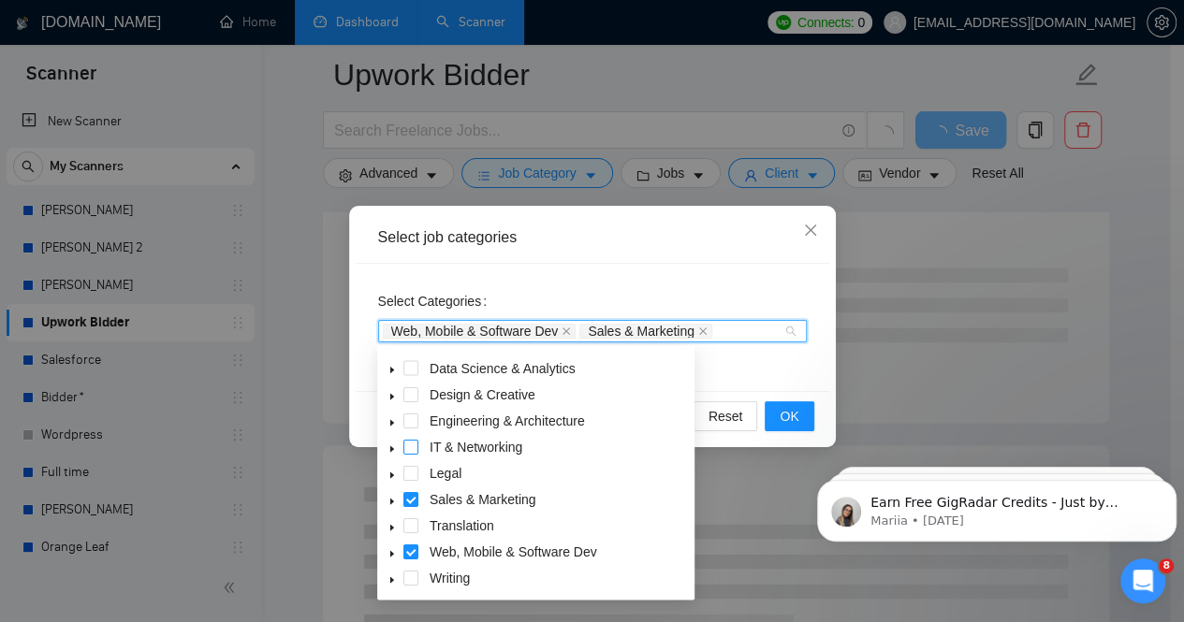
click at [411, 447] on span at bounding box center [410, 446] width 15 height 15
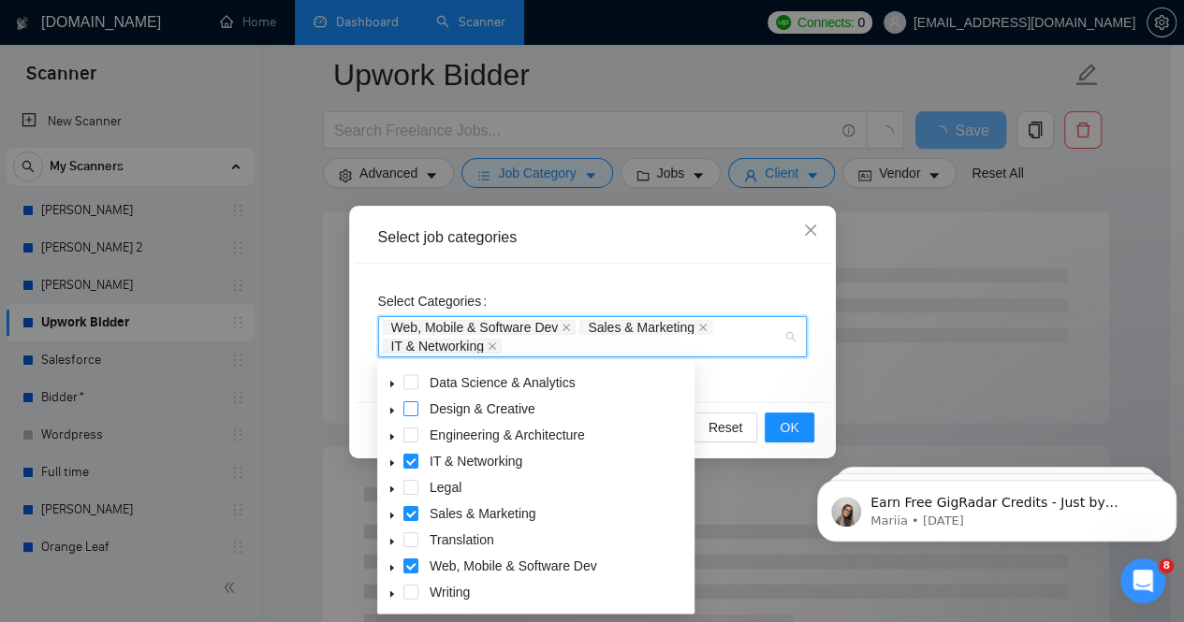
click at [406, 405] on span at bounding box center [410, 407] width 15 height 15
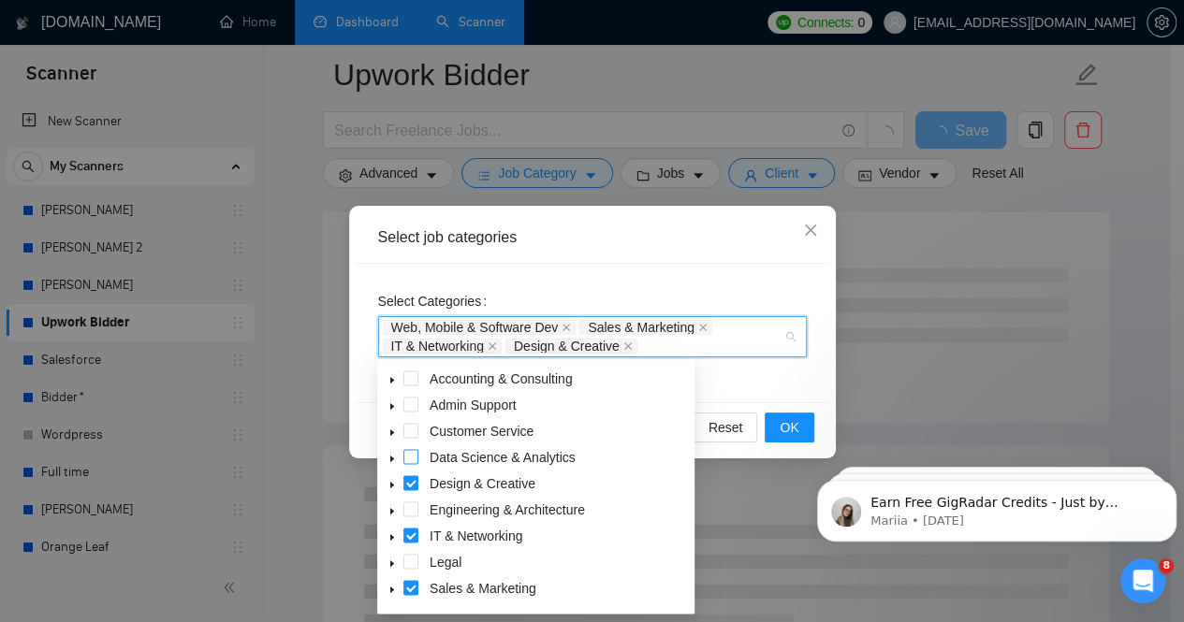
click at [412, 458] on span at bounding box center [410, 456] width 15 height 15
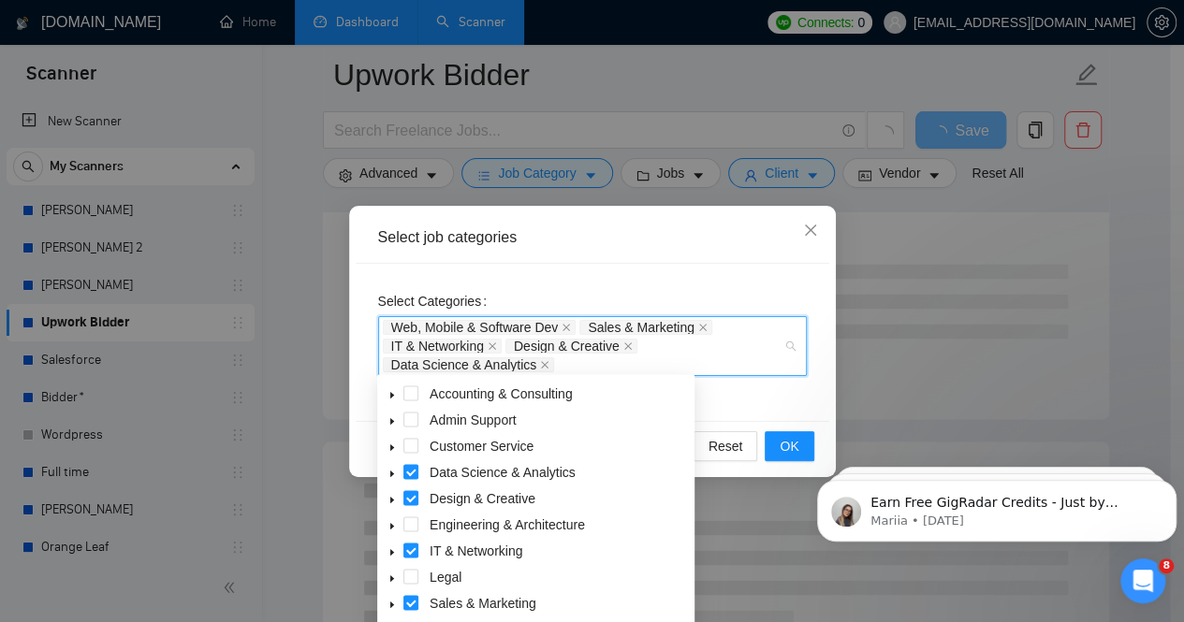
scroll to position [1591, 0]
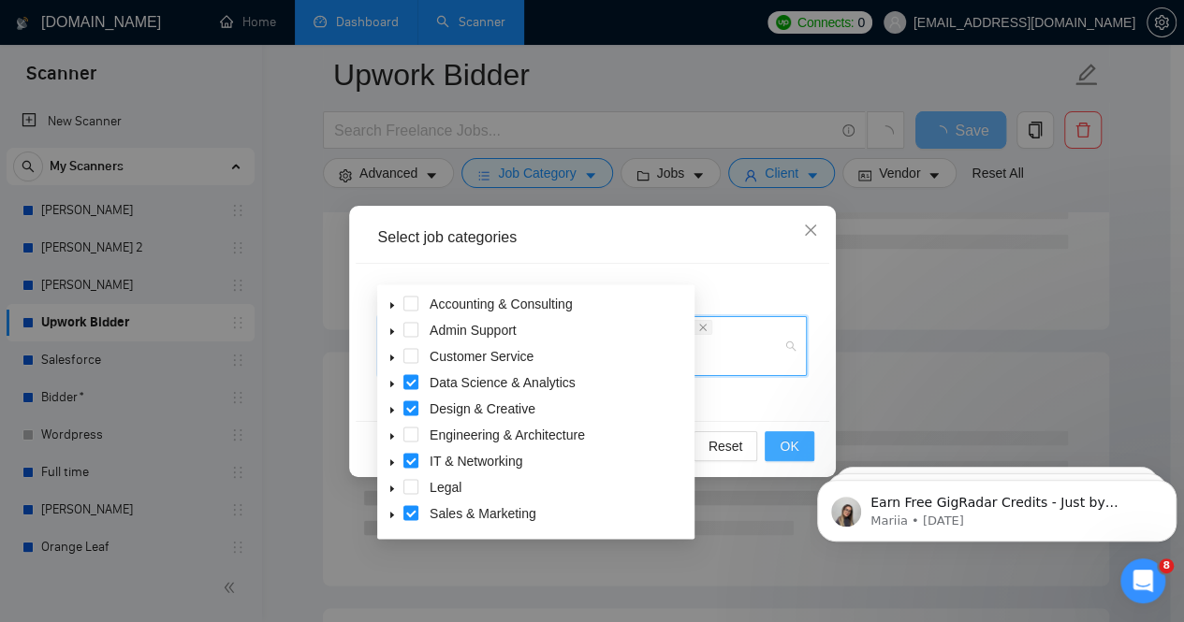
click at [791, 443] on span "OK" at bounding box center [788, 446] width 19 height 21
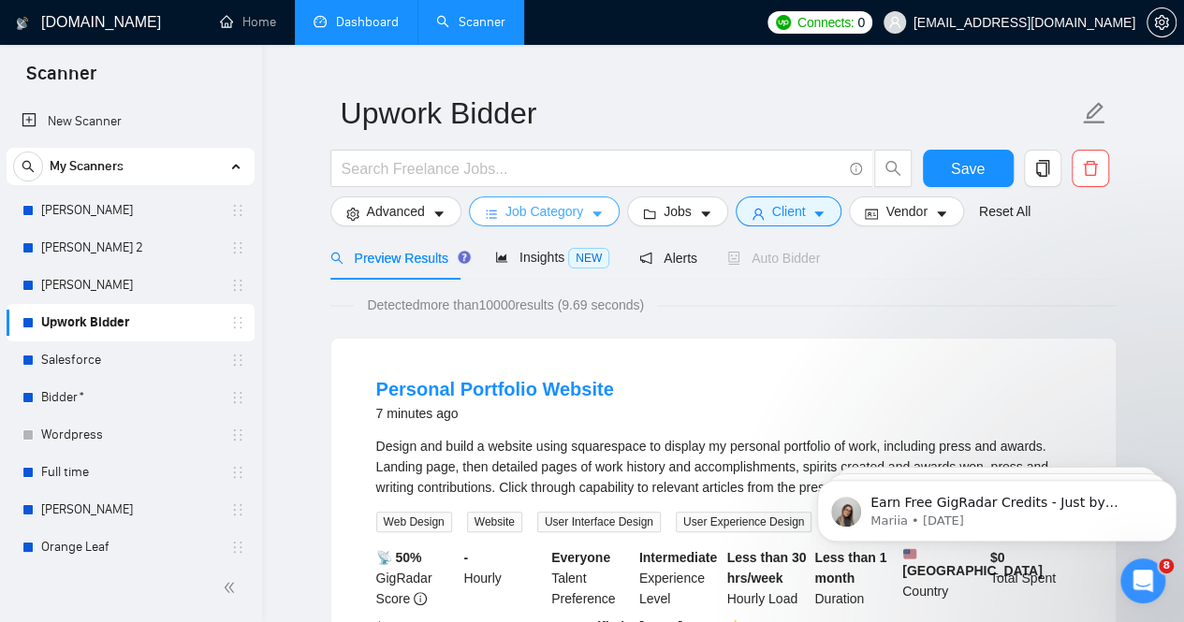
scroll to position [94, 0]
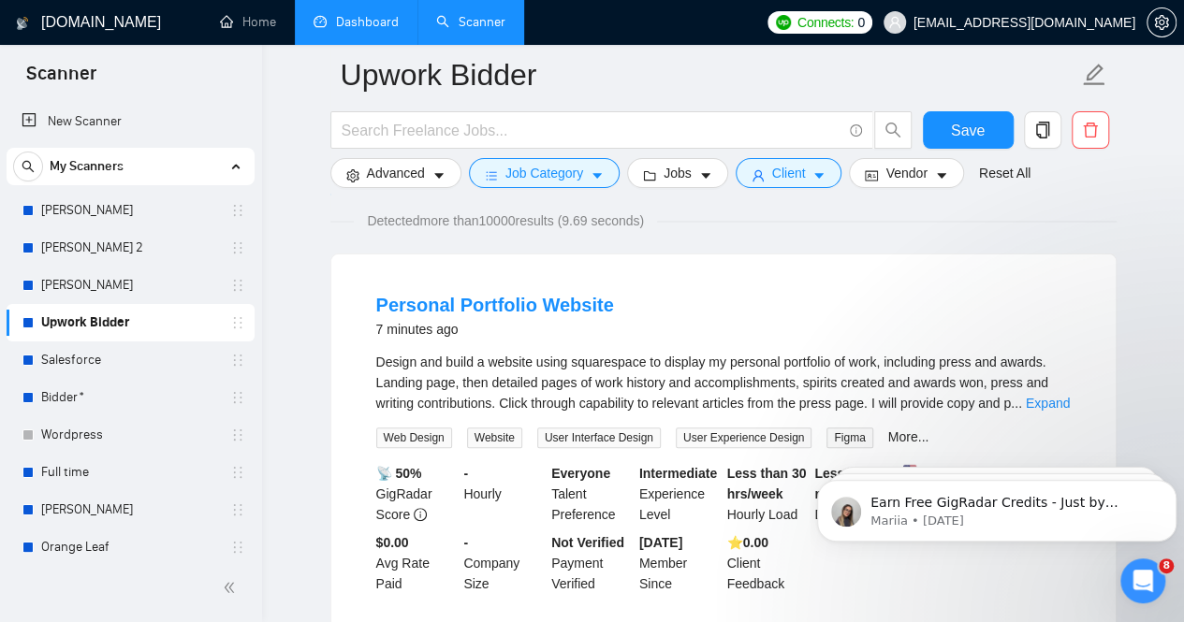
scroll to position [0, 0]
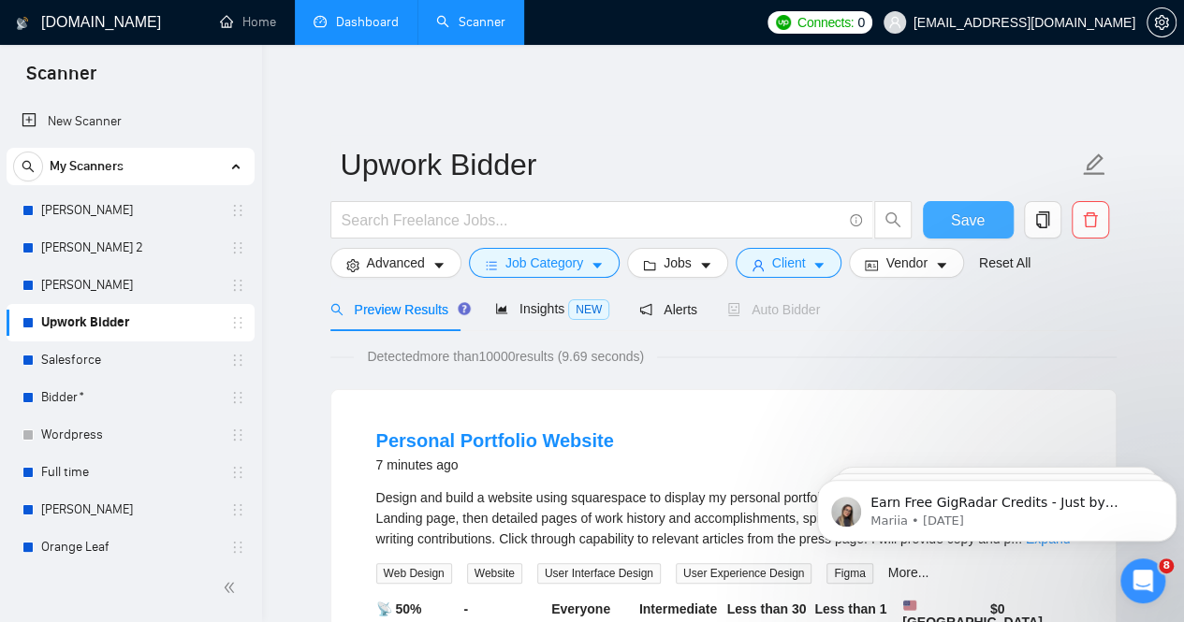
click at [966, 209] on span "Save" at bounding box center [968, 220] width 34 height 23
